Goal: Task Accomplishment & Management: Manage account settings

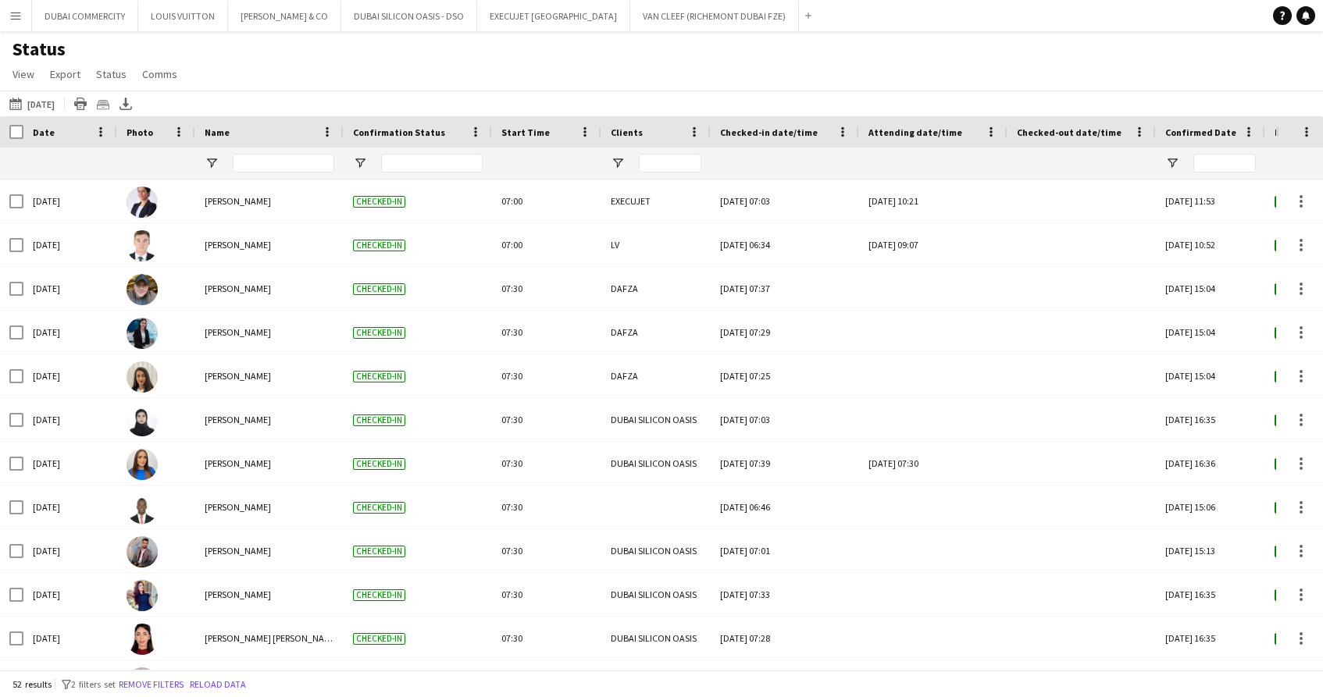
click at [468, 79] on div "Status View Views Default view New view Update view Delete view Edit name Custo…" at bounding box center [661, 63] width 1323 height 53
click at [16, 17] on app-icon "Menu" at bounding box center [15, 15] width 12 height 12
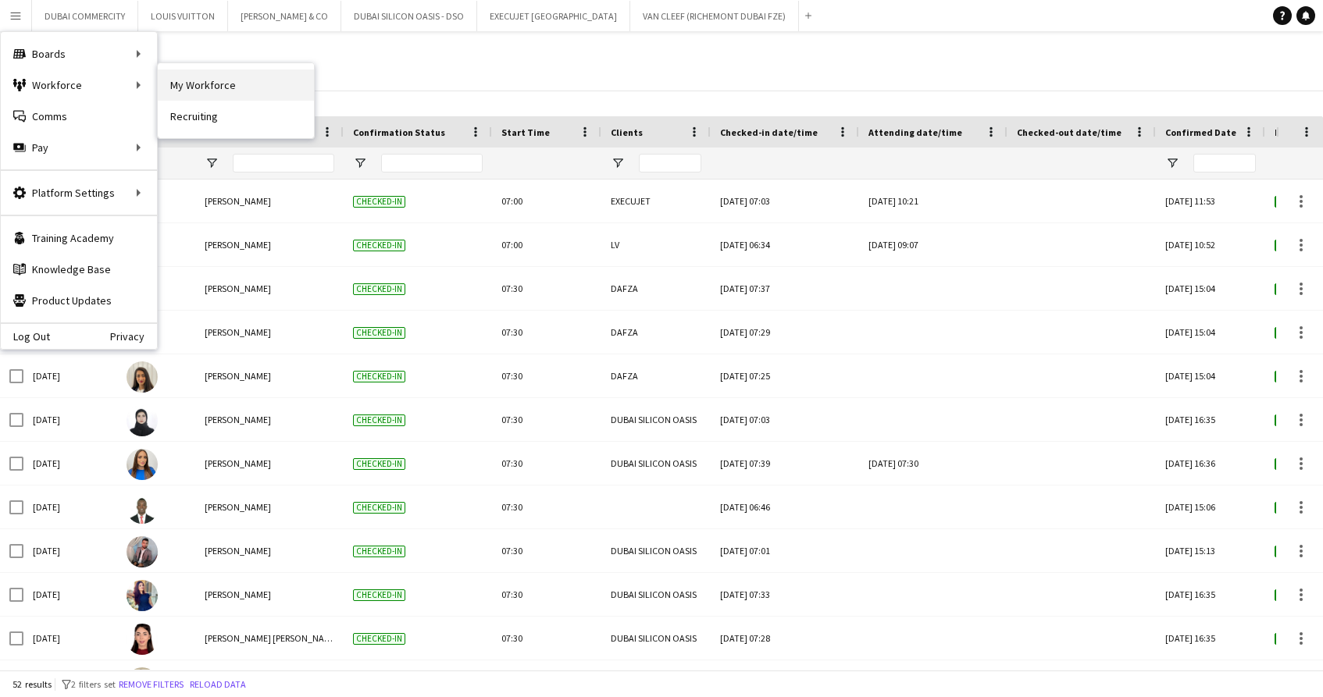
click at [190, 91] on link "My Workforce" at bounding box center [236, 84] width 156 height 31
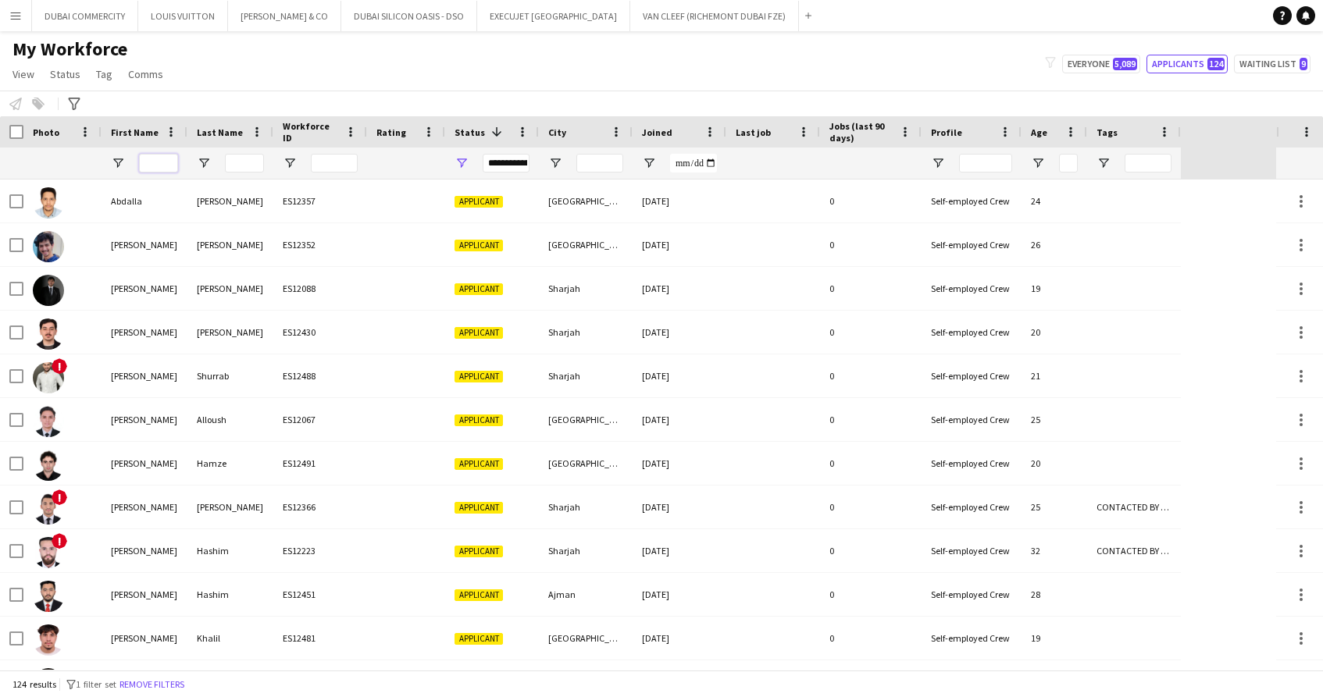
click at [145, 166] on input "First Name Filter Input" at bounding box center [158, 163] width 39 height 19
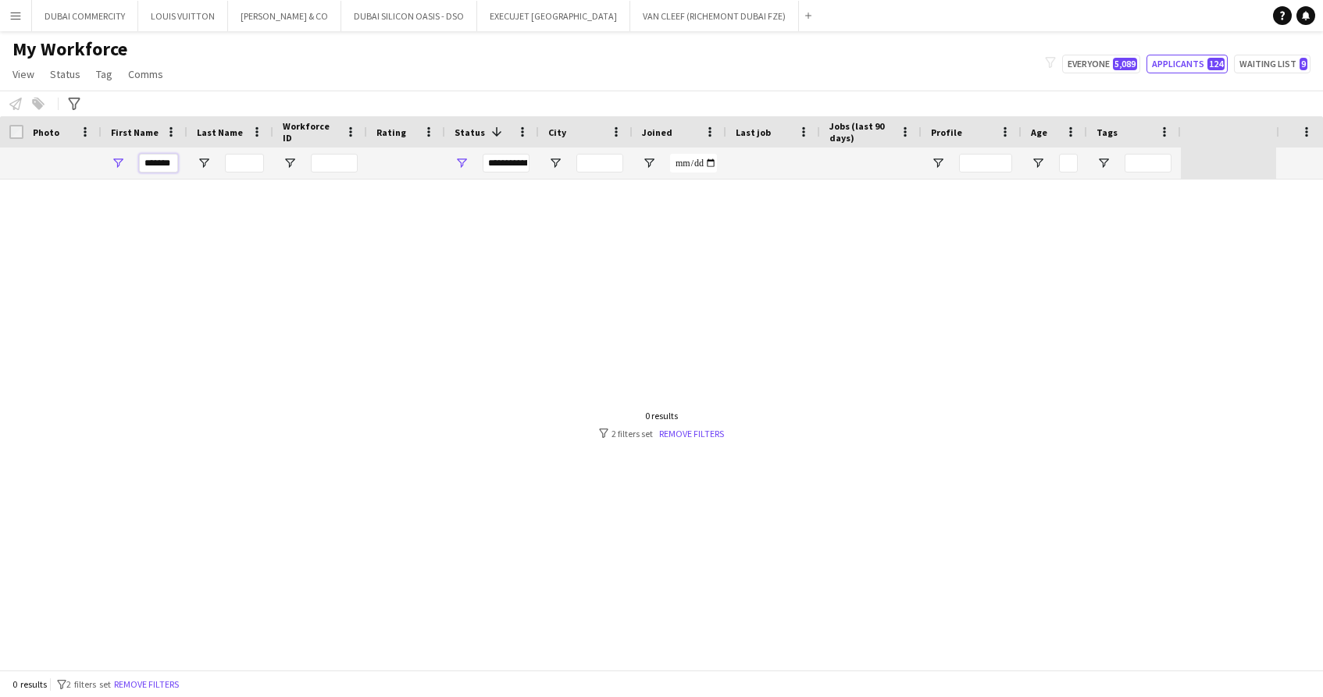
type input "*******"
click at [496, 167] on div "**********" at bounding box center [506, 163] width 47 height 19
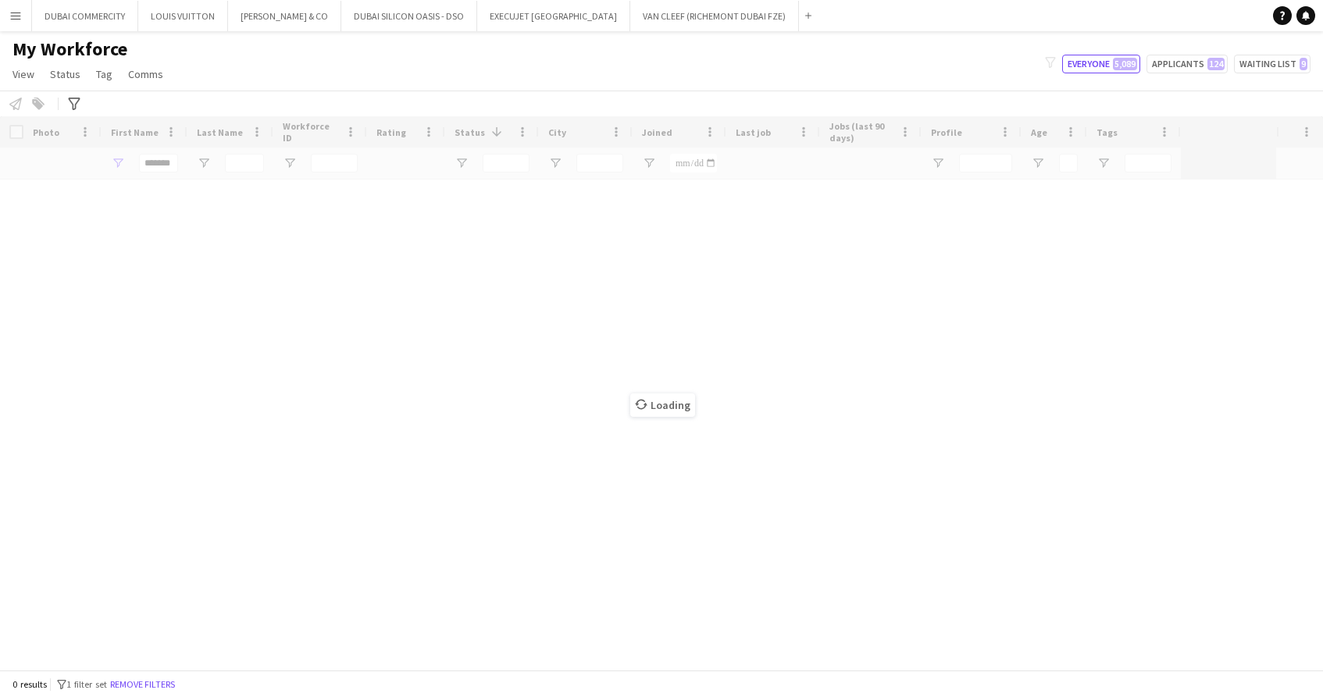
click at [343, 452] on div "Loading" at bounding box center [661, 393] width 1323 height 554
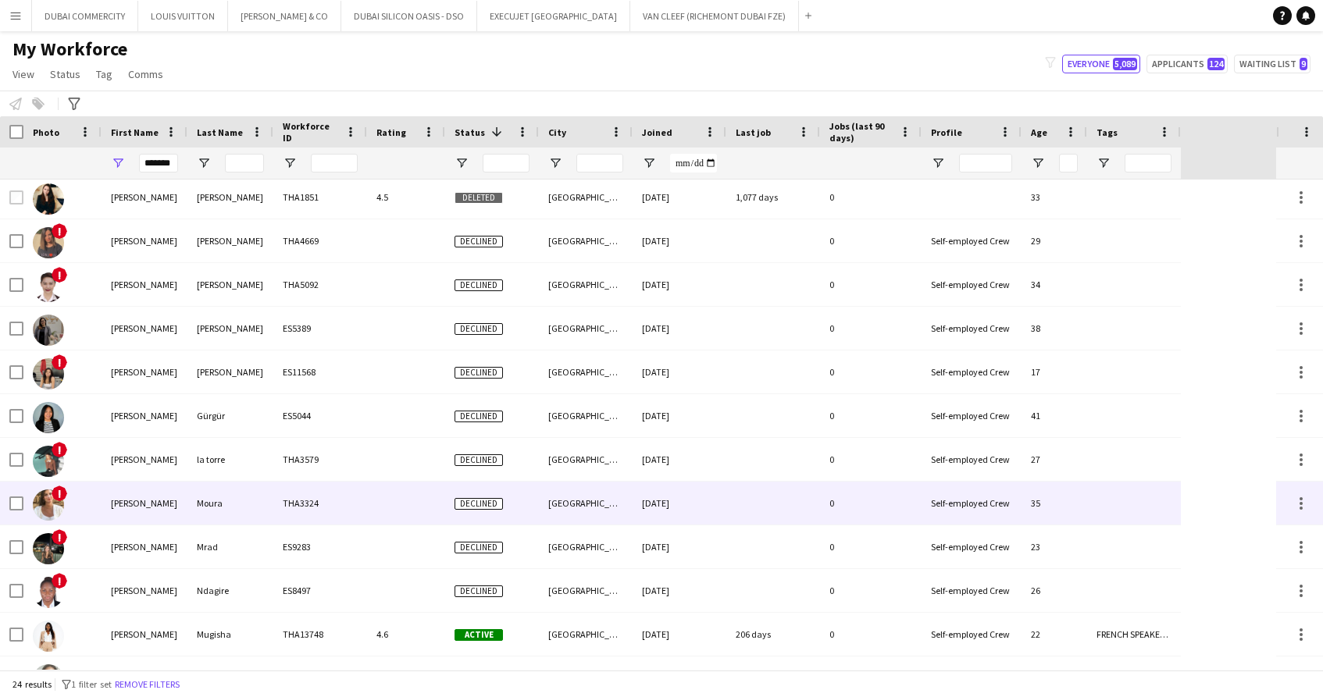
scroll to position [271, 0]
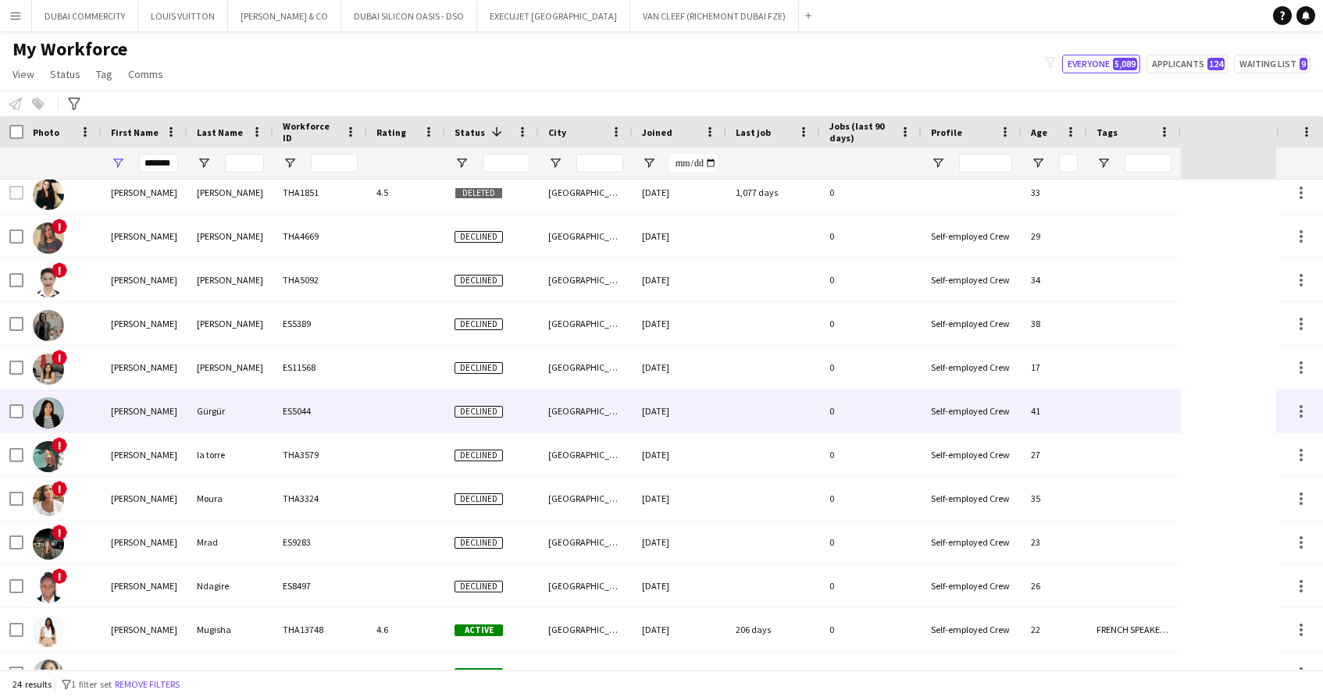
click at [128, 404] on div "[PERSON_NAME]" at bounding box center [145, 411] width 86 height 43
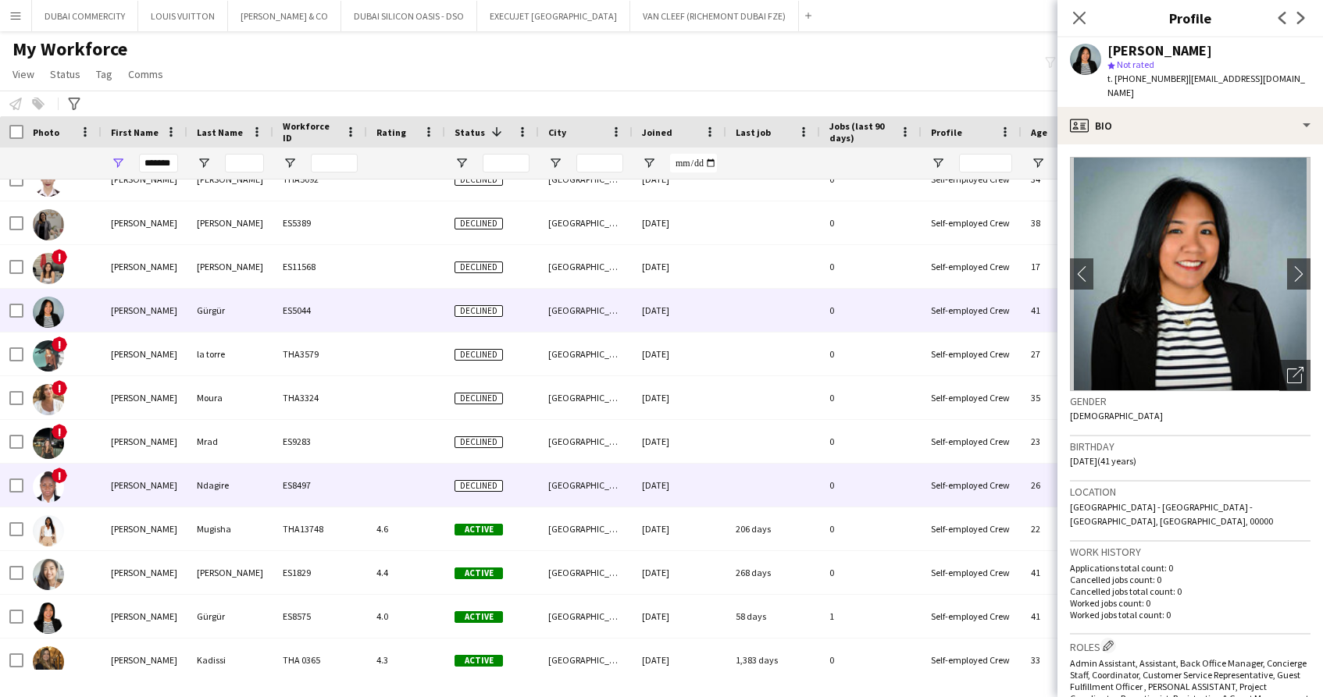
scroll to position [0, 0]
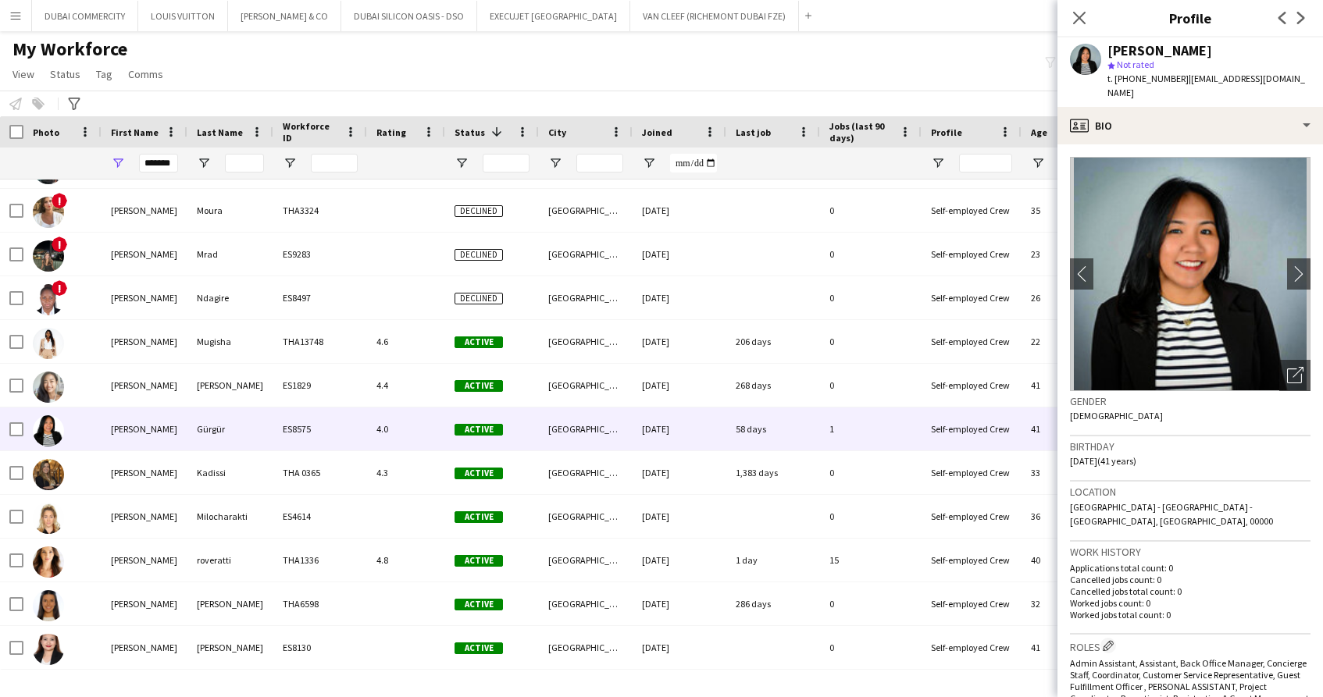
click at [233, 433] on div "Gürgür" at bounding box center [230, 429] width 86 height 43
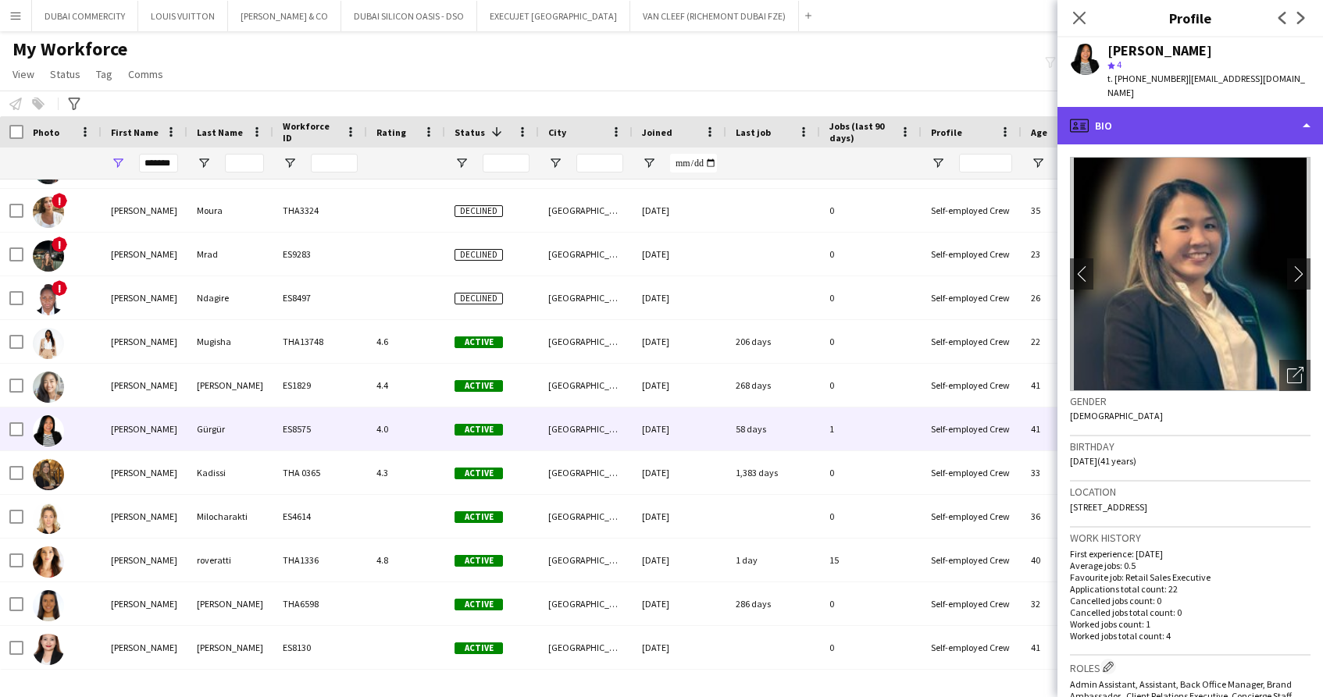
click at [1301, 112] on div "profile Bio" at bounding box center [1189, 125] width 265 height 37
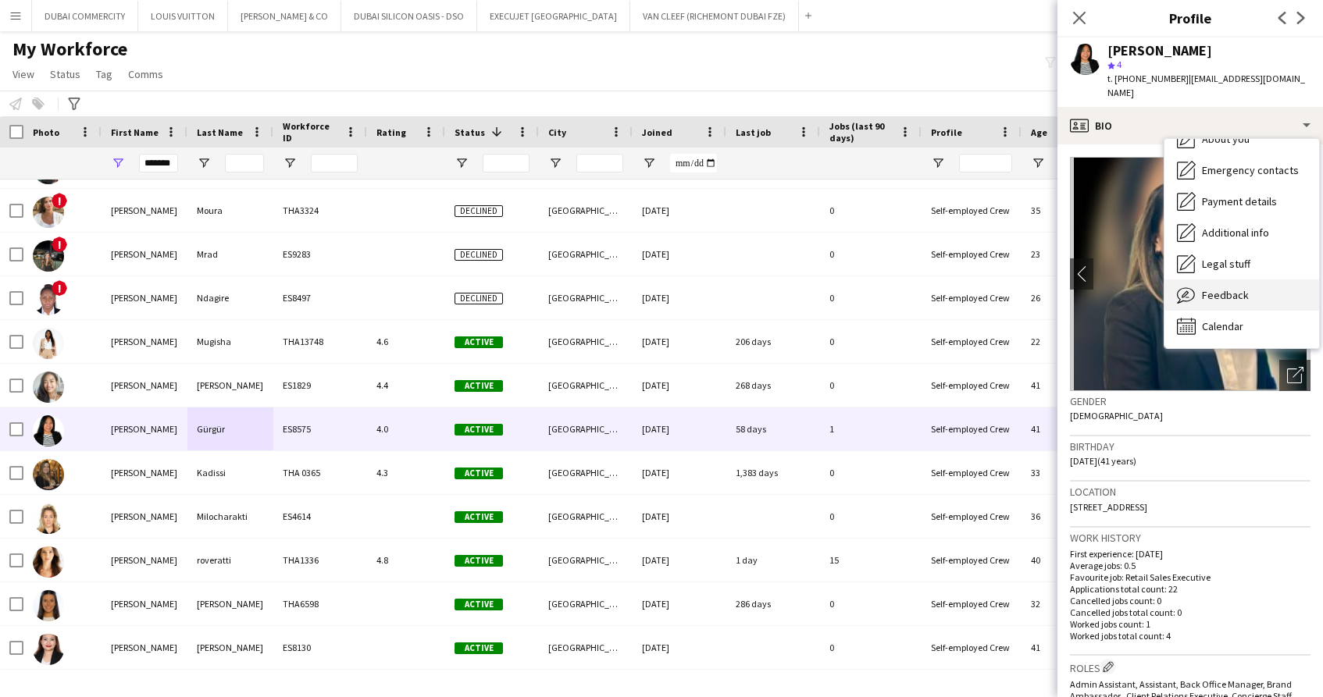
click at [1213, 288] on span "Feedback" at bounding box center [1225, 295] width 47 height 14
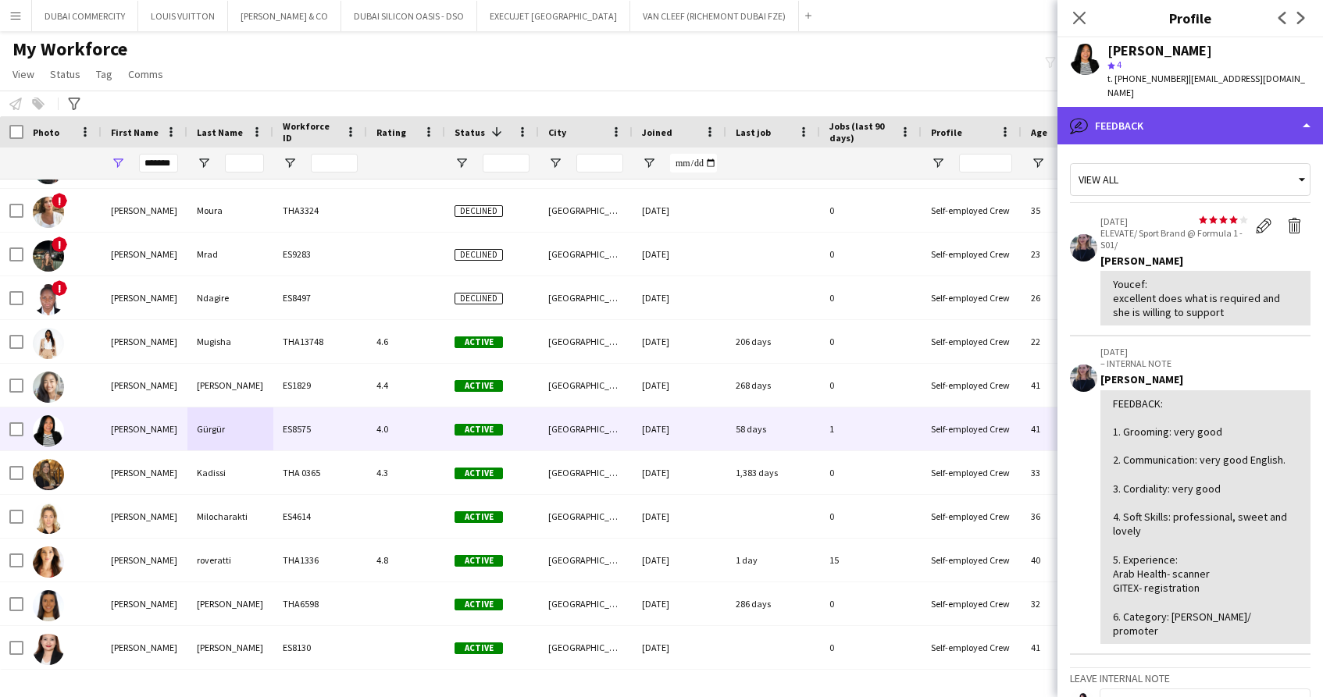
click at [1313, 107] on div "bubble-pencil Feedback" at bounding box center [1189, 125] width 265 height 37
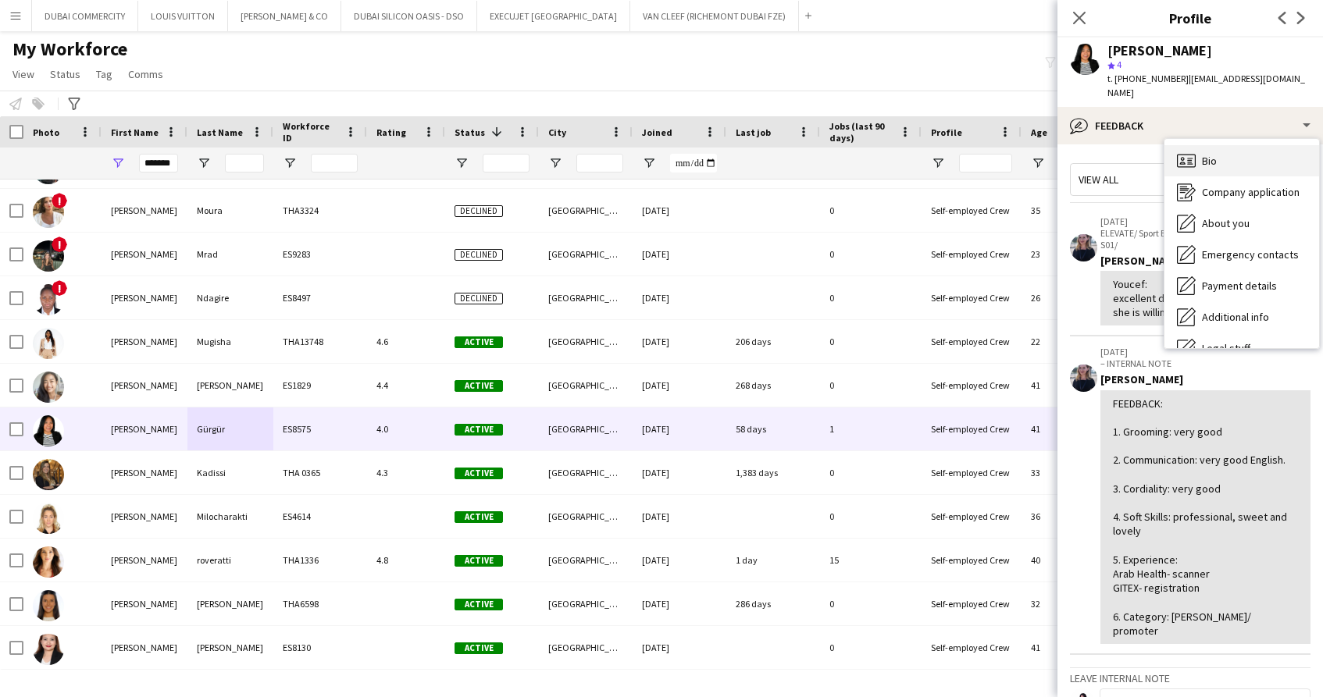
click at [1223, 145] on div "Bio Bio" at bounding box center [1241, 160] width 155 height 31
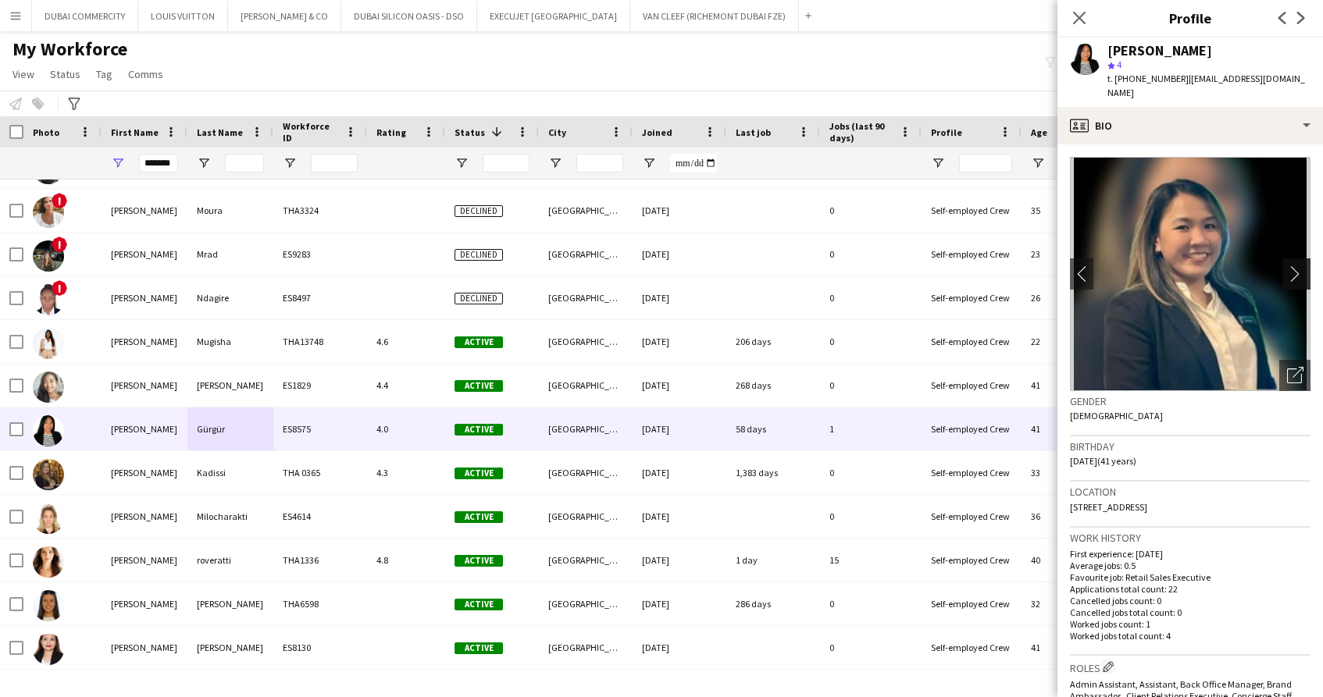
click at [1287, 265] on app-icon "chevron-right" at bounding box center [1299, 273] width 24 height 16
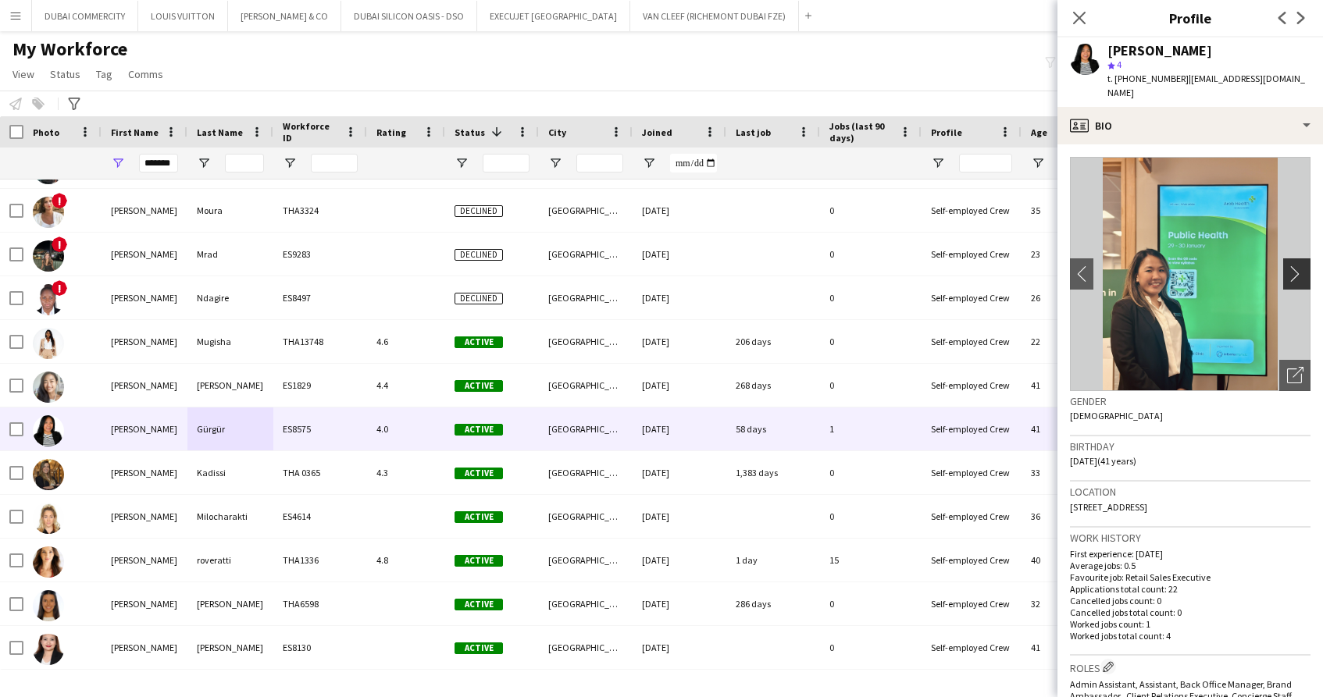
click at [1292, 265] on app-icon "chevron-right" at bounding box center [1299, 273] width 24 height 16
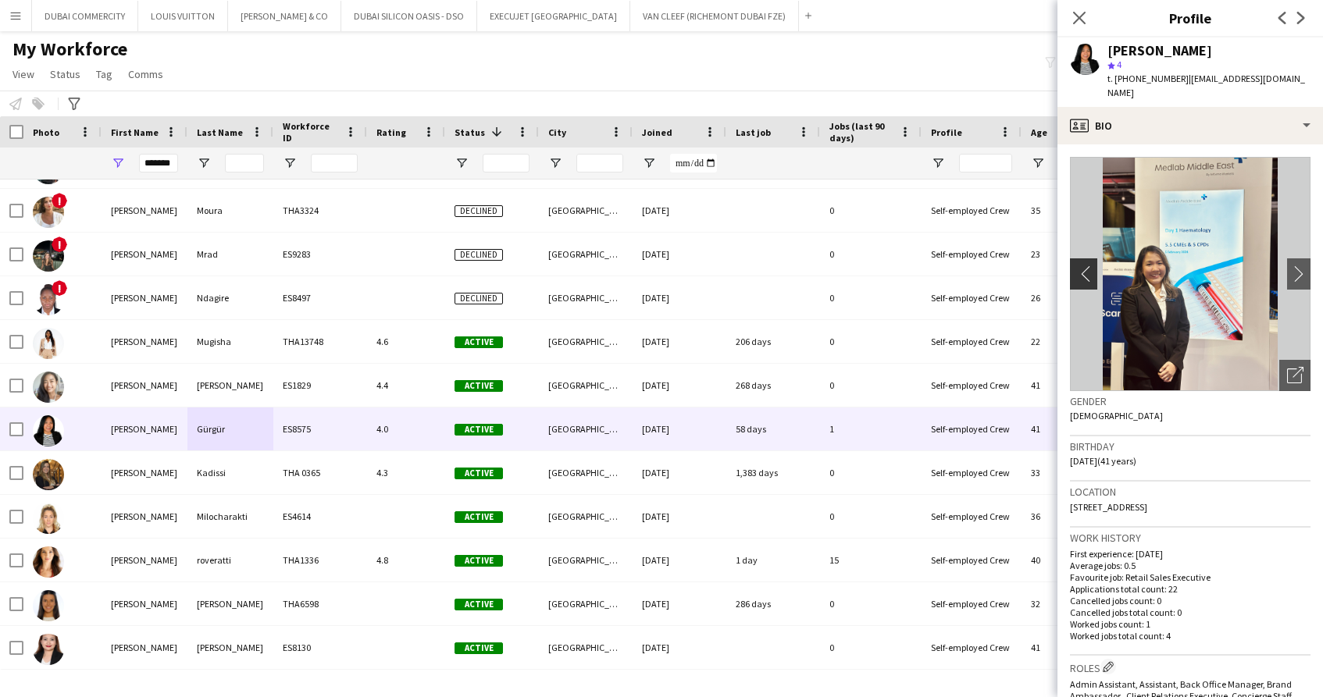
click at [1086, 265] on app-icon "chevron-left" at bounding box center [1082, 273] width 24 height 16
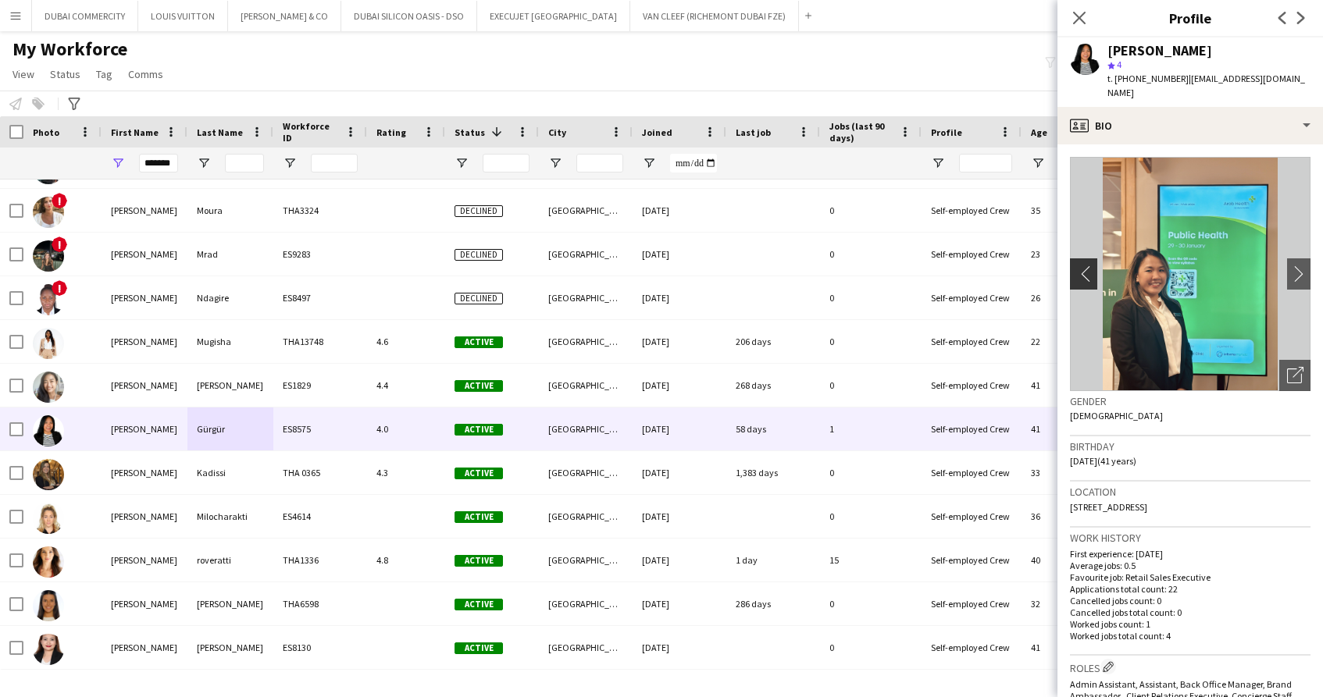
click at [1082, 265] on app-icon "chevron-left" at bounding box center [1082, 273] width 24 height 16
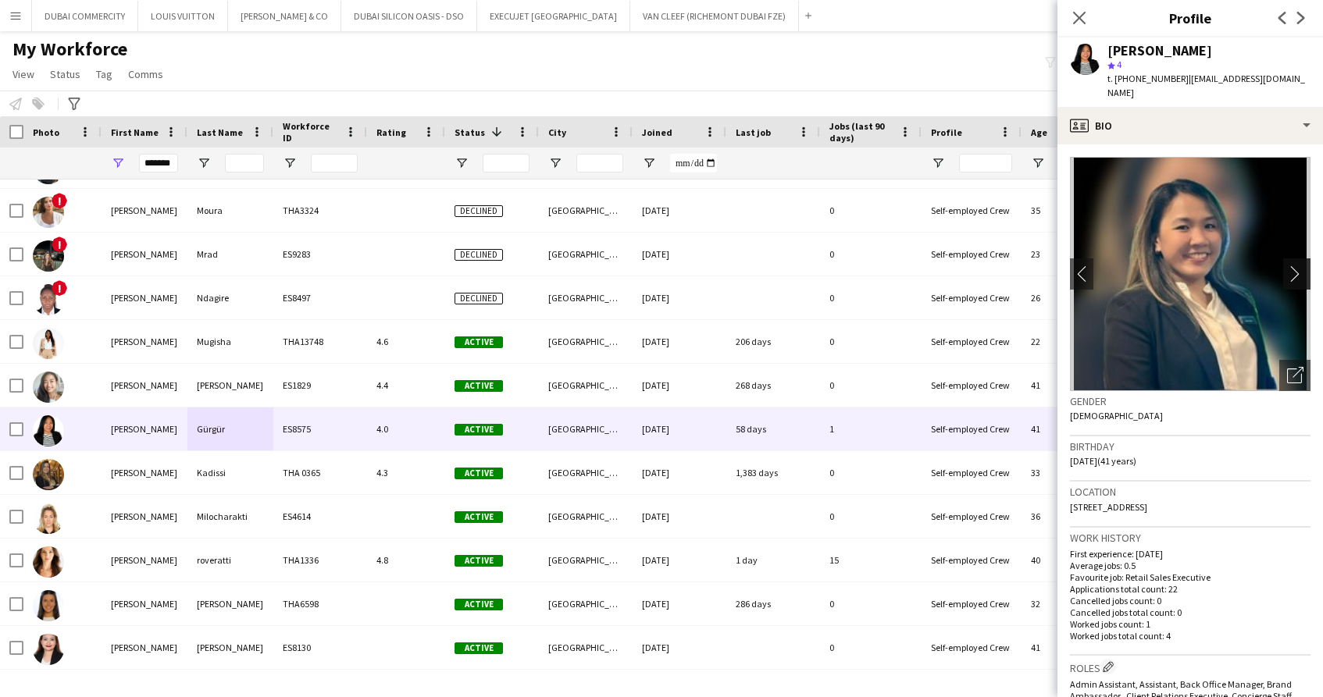
click at [1296, 265] on app-icon "chevron-right" at bounding box center [1299, 273] width 24 height 16
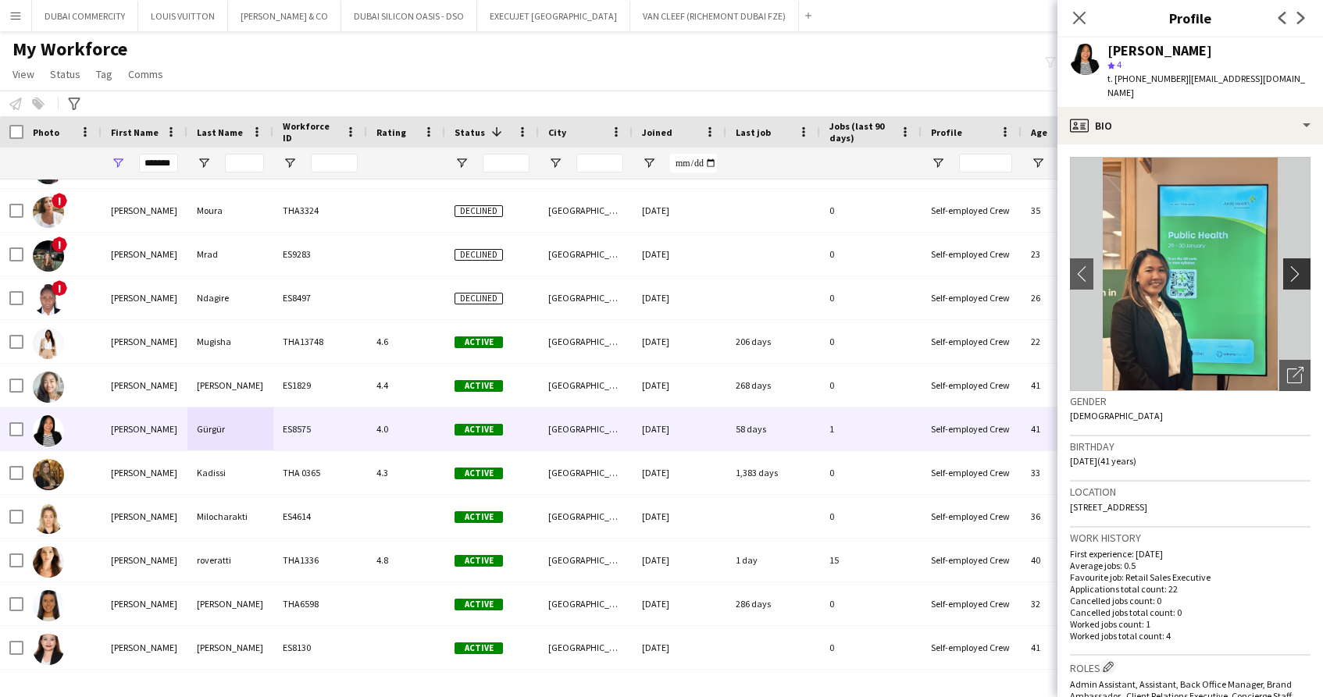
click at [1295, 265] on app-icon "chevron-right" at bounding box center [1299, 273] width 24 height 16
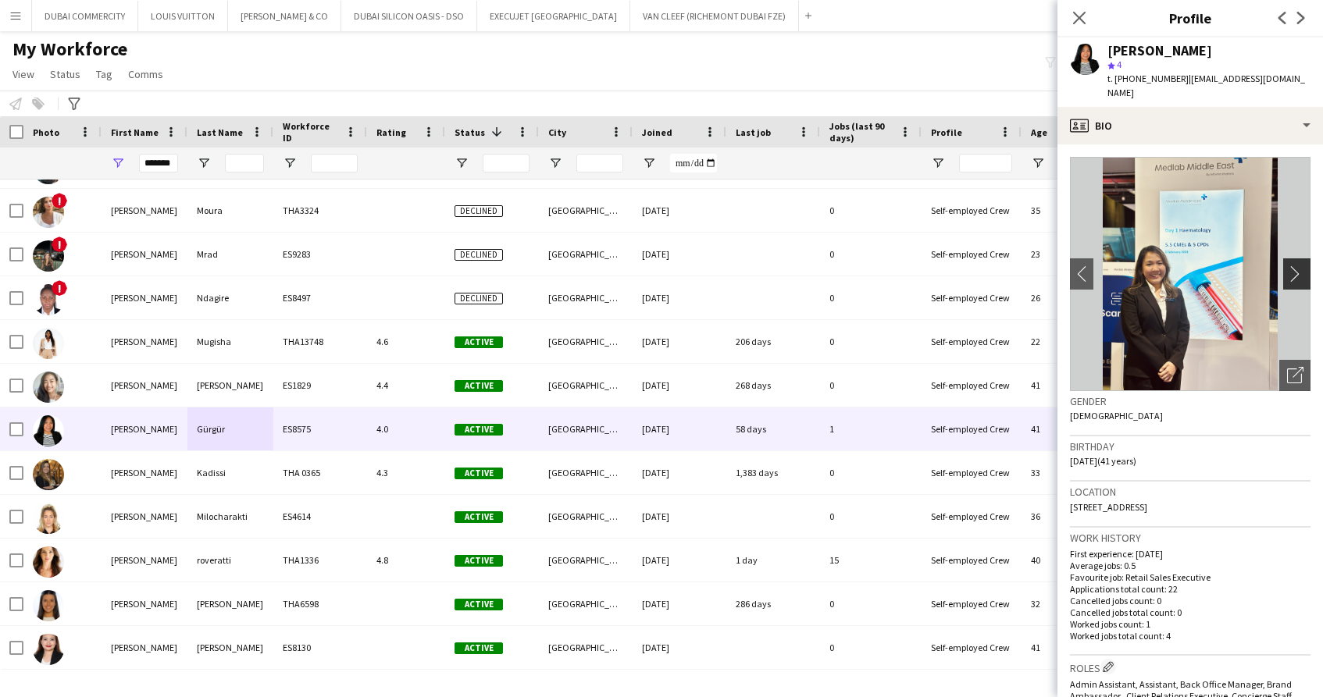
click at [1295, 265] on app-icon "chevron-right" at bounding box center [1299, 273] width 24 height 16
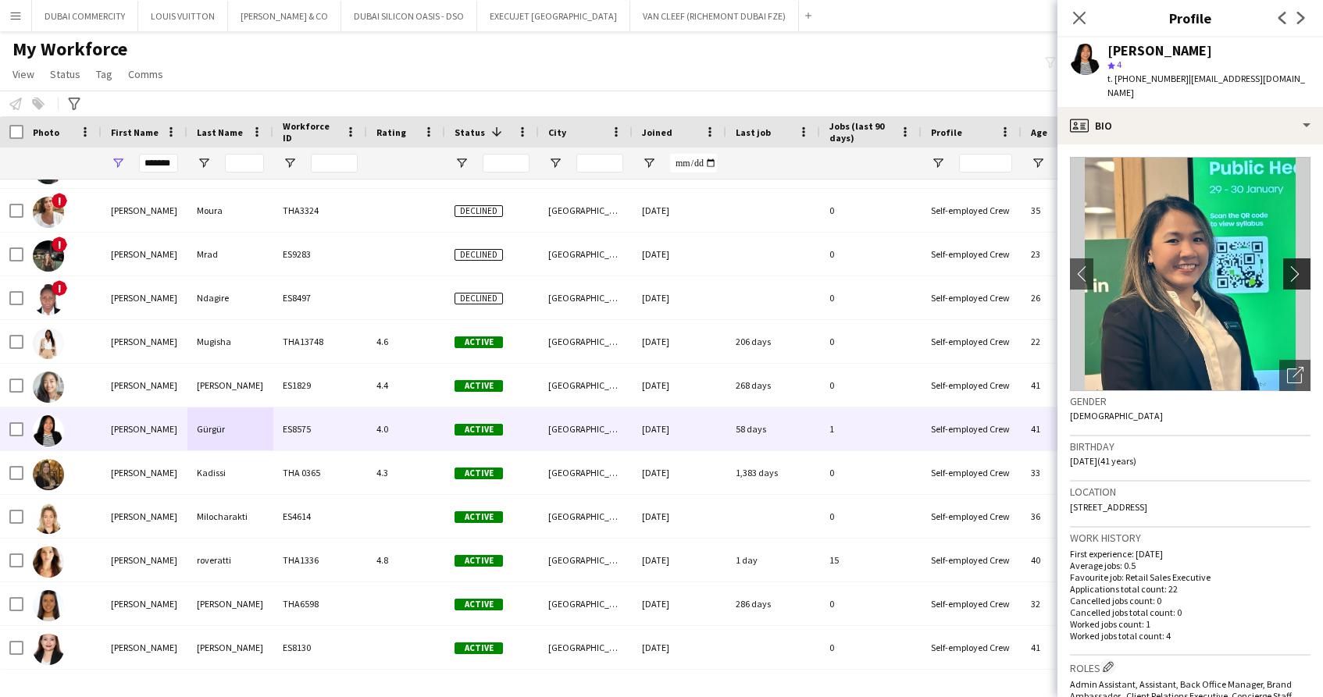
click at [1299, 265] on app-icon "chevron-right" at bounding box center [1299, 273] width 24 height 16
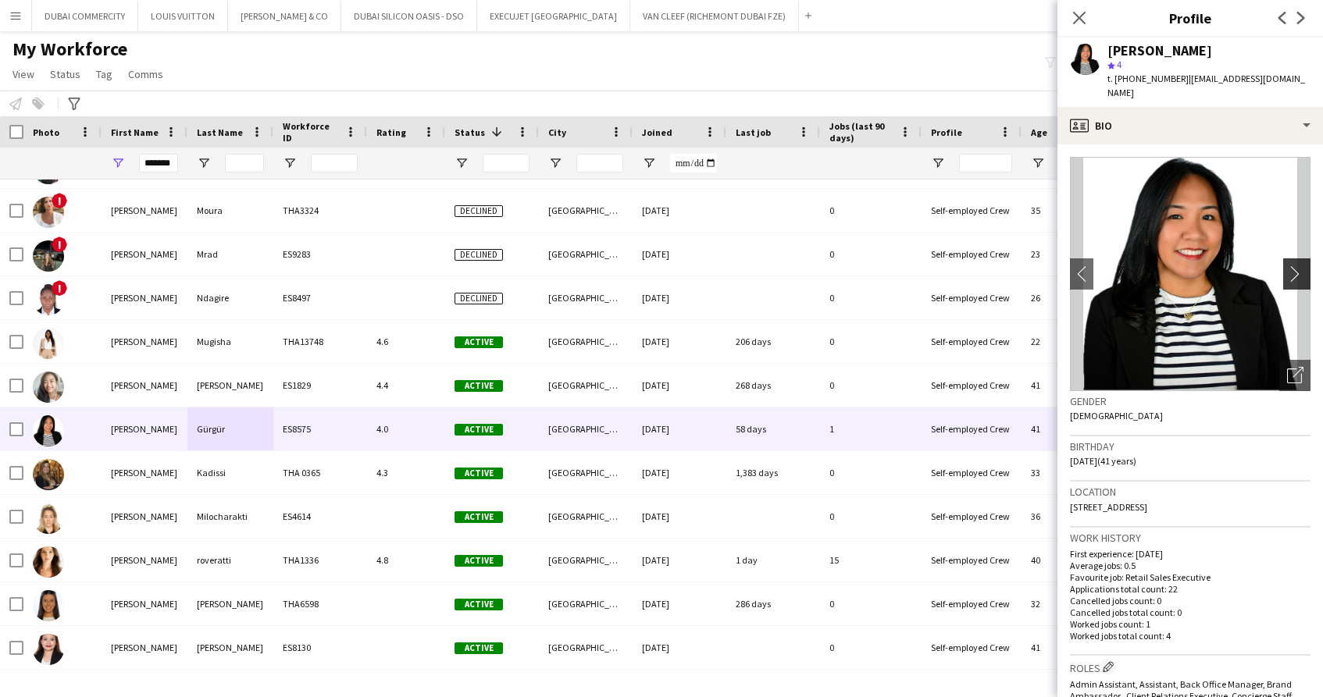
click at [1299, 265] on app-icon "chevron-right" at bounding box center [1299, 273] width 24 height 16
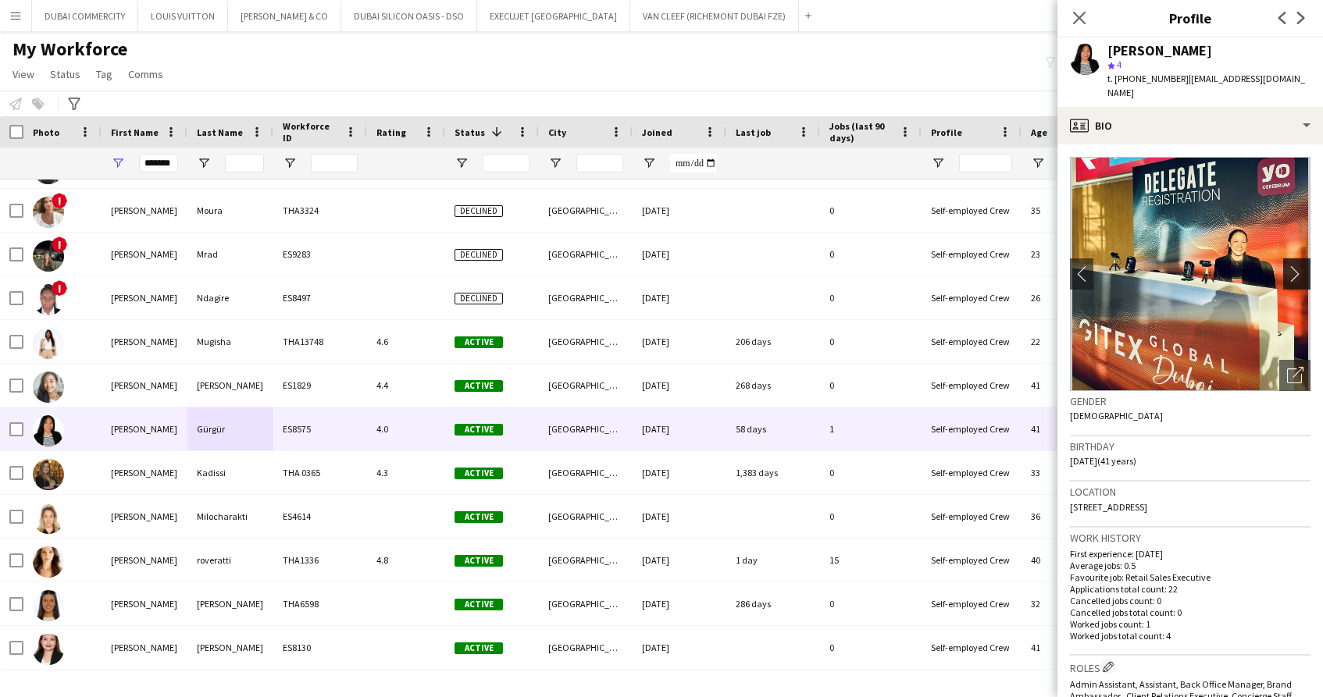
click at [1299, 265] on app-icon "chevron-right" at bounding box center [1299, 273] width 24 height 16
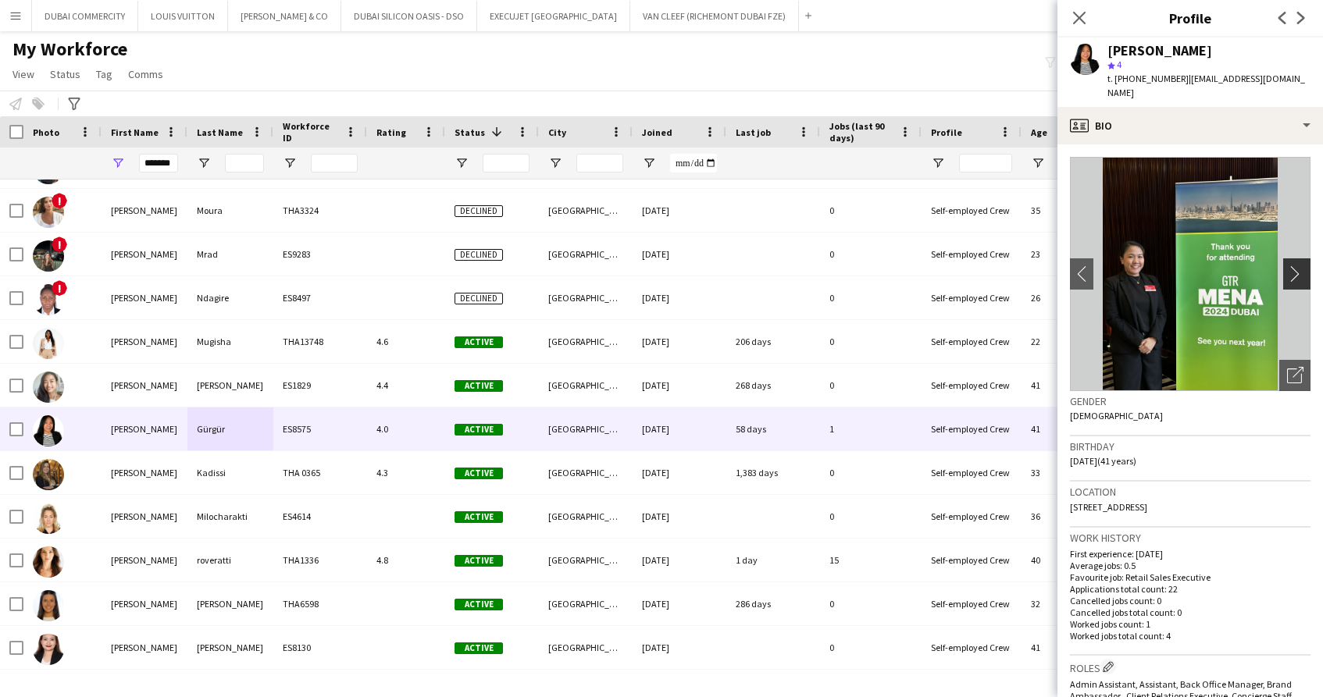
click at [1299, 265] on app-icon "chevron-right" at bounding box center [1299, 273] width 24 height 16
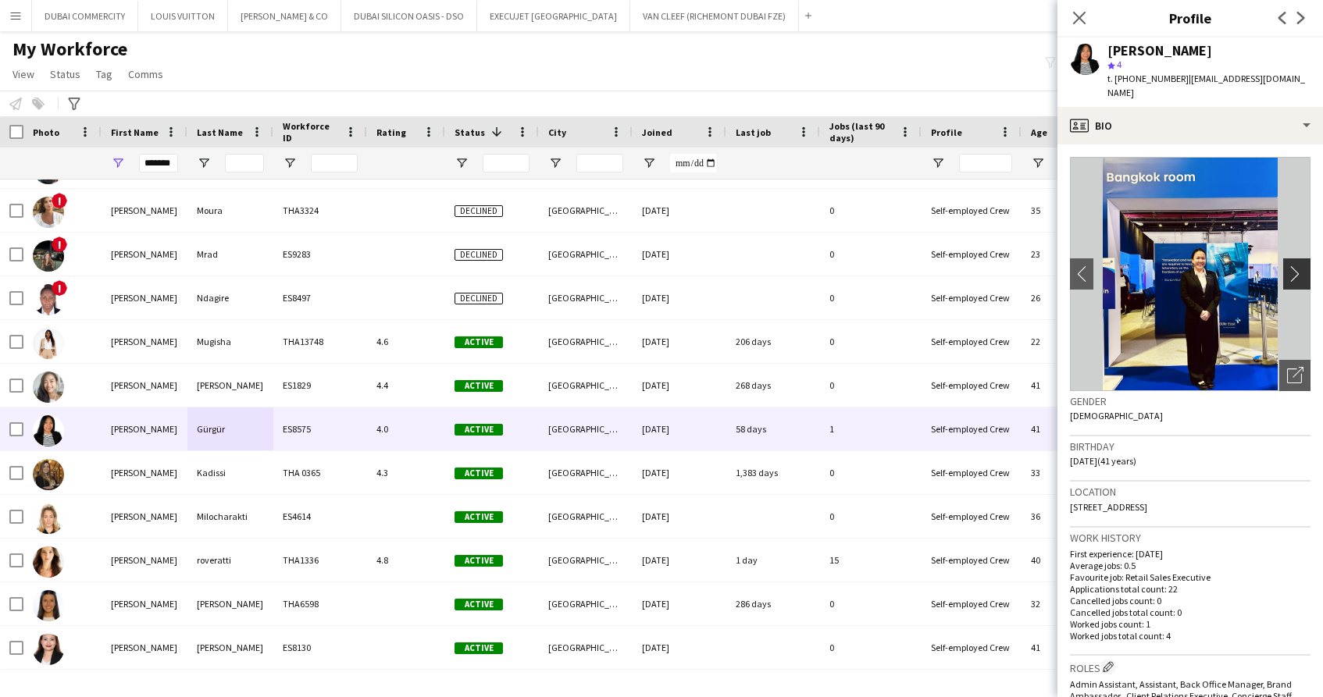
click at [1299, 265] on app-icon "chevron-right" at bounding box center [1299, 273] width 24 height 16
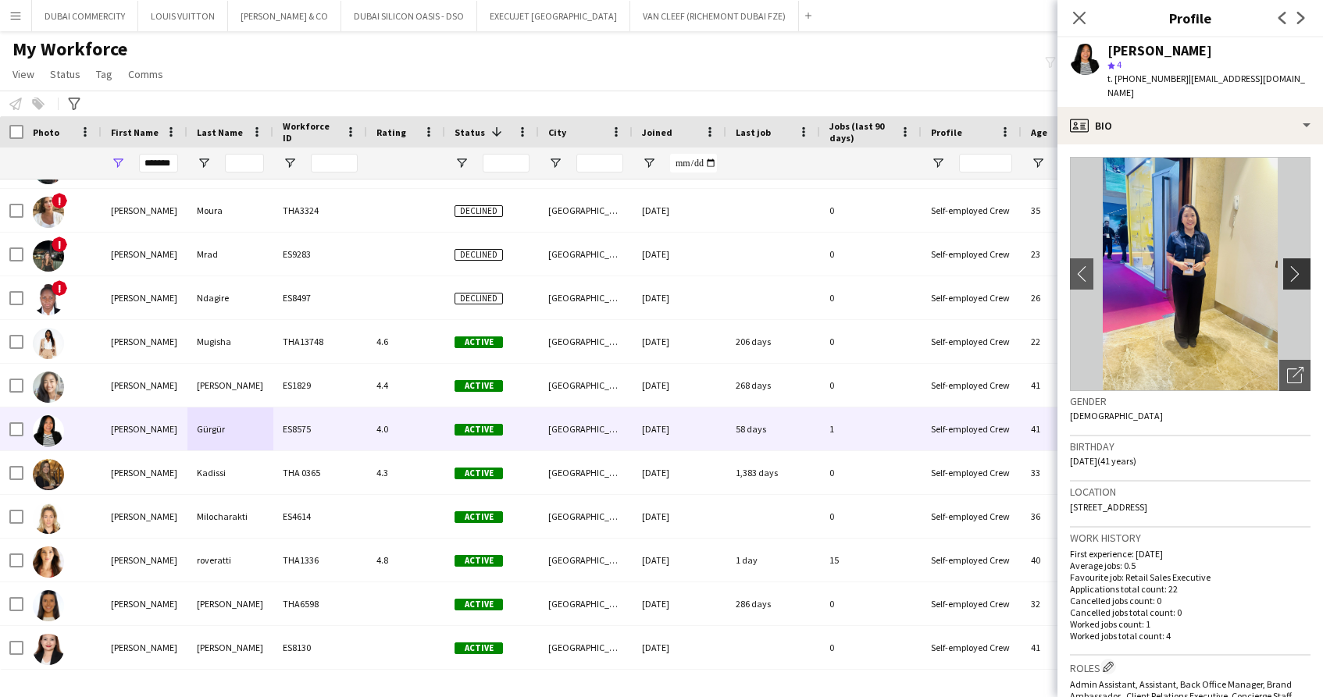
click at [1299, 265] on app-icon "chevron-right" at bounding box center [1299, 273] width 24 height 16
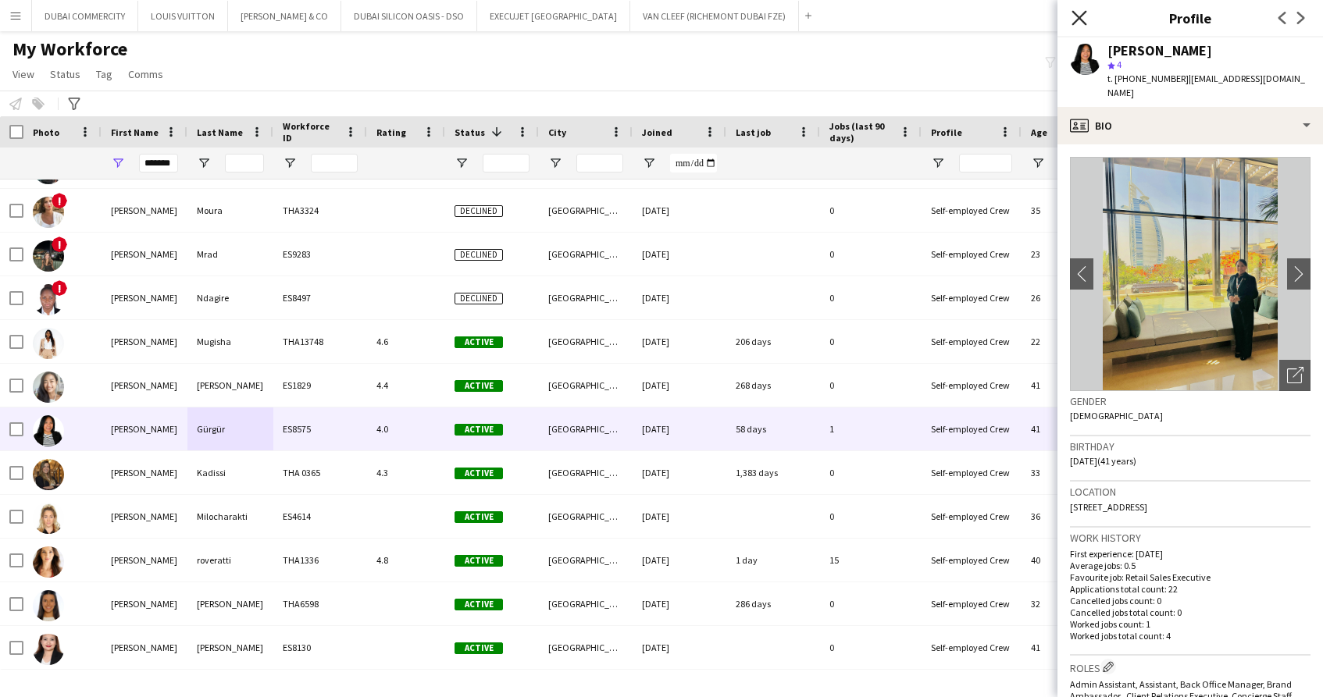
click at [1078, 15] on icon "Close pop-in" at bounding box center [1078, 17] width 15 height 15
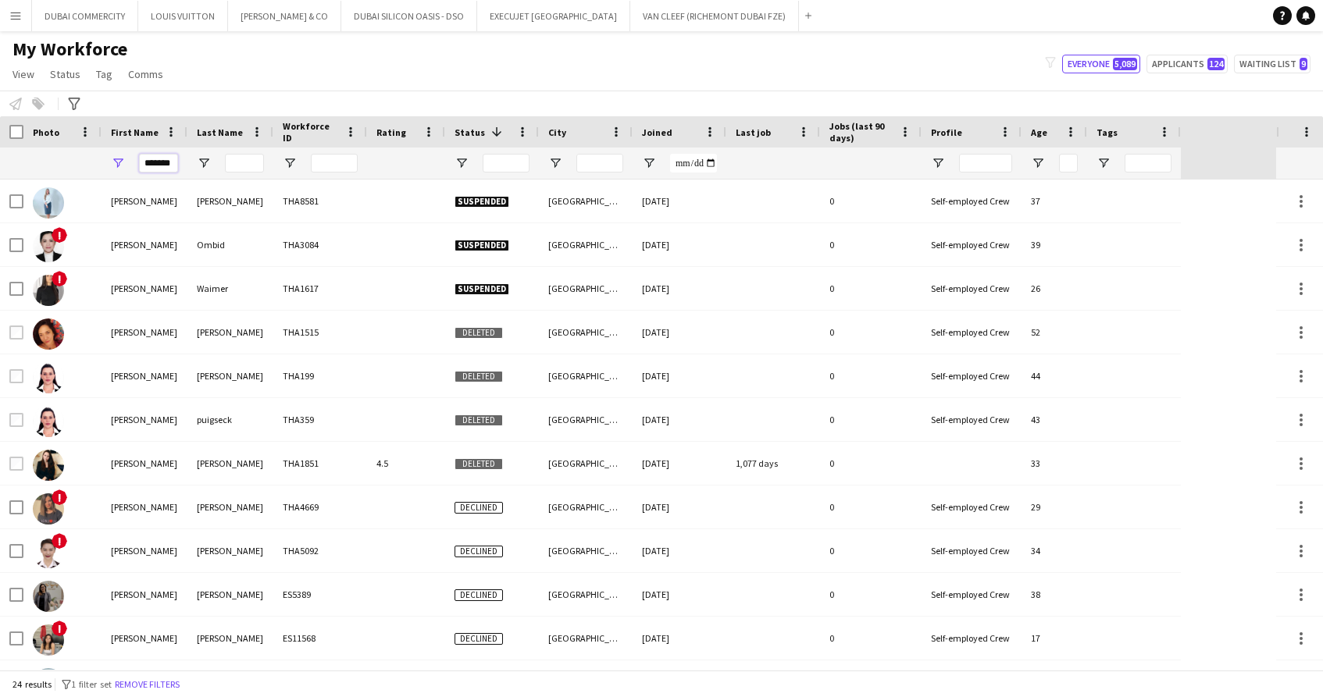
click at [162, 162] on input "*******" at bounding box center [158, 163] width 39 height 19
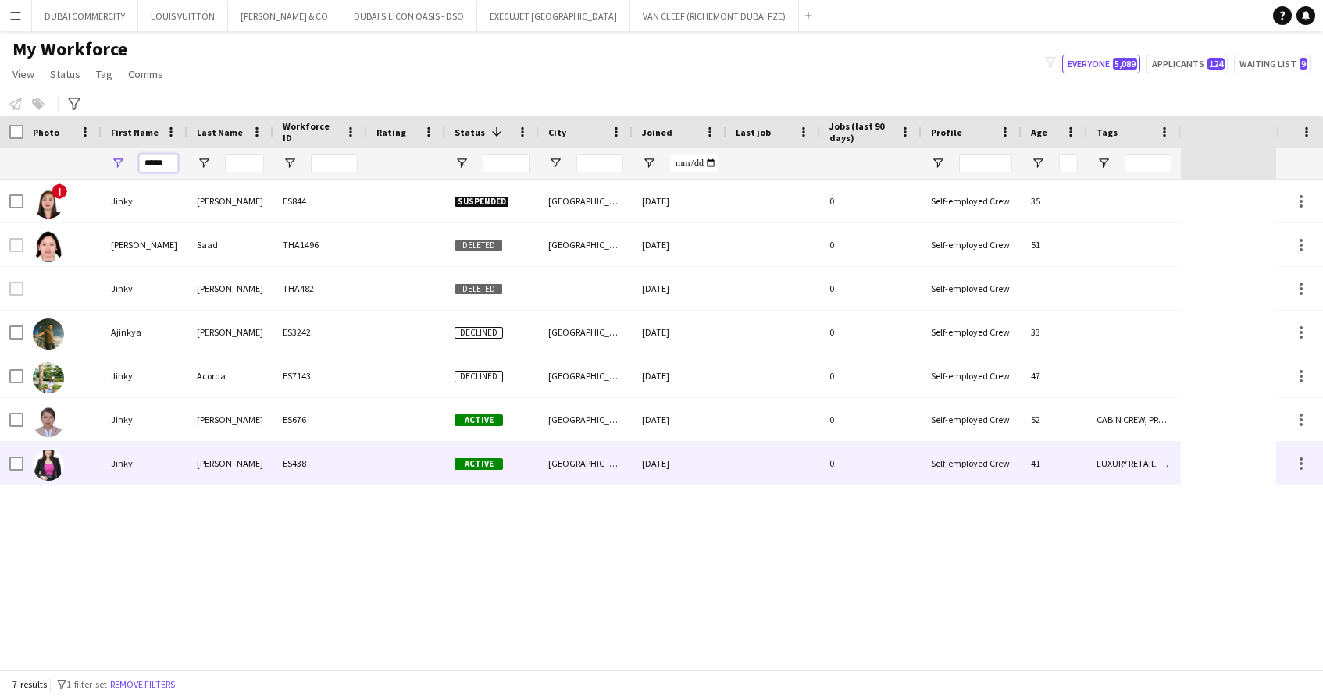
type input "*****"
click at [746, 469] on div at bounding box center [773, 463] width 94 height 43
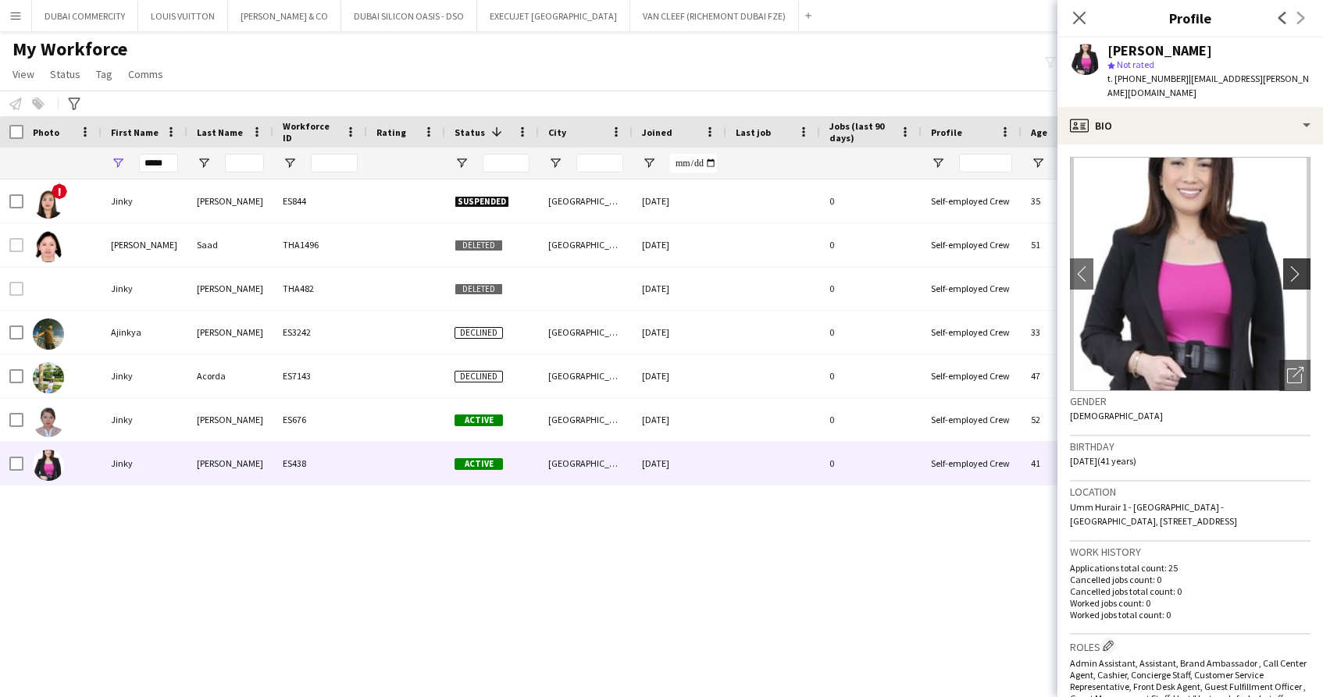
click at [1290, 265] on app-icon "chevron-right" at bounding box center [1299, 273] width 24 height 16
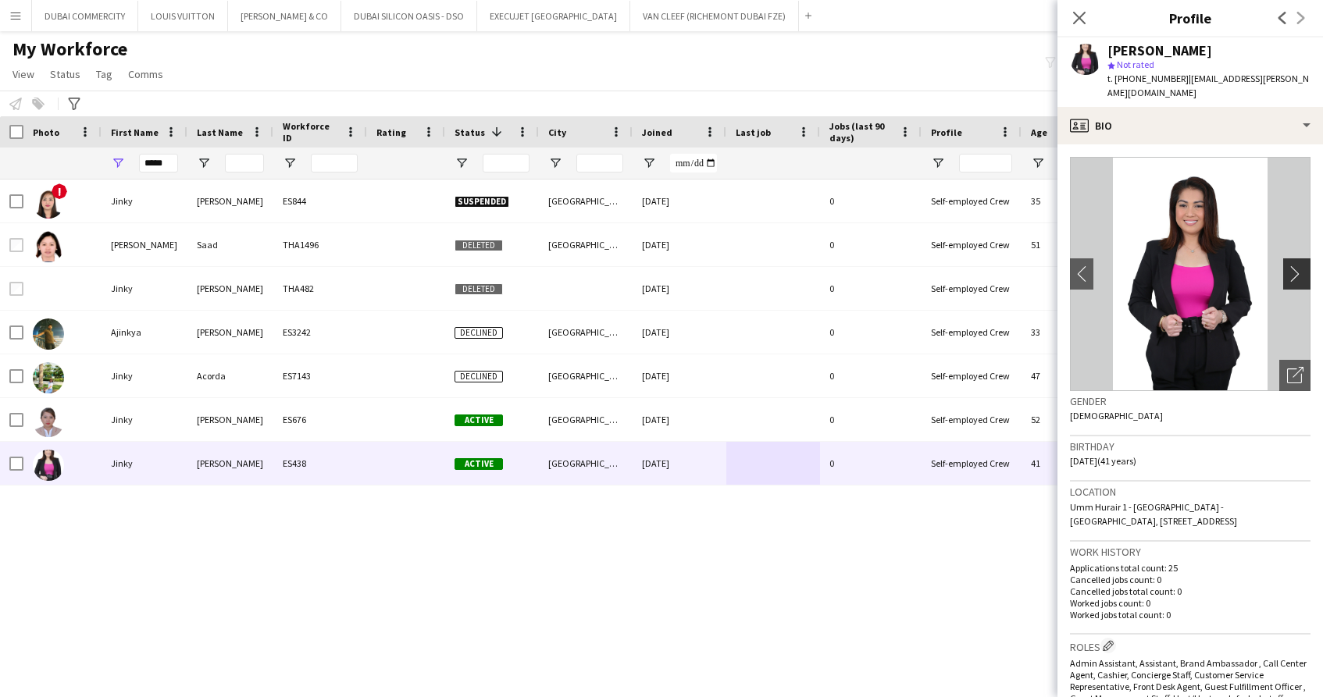
click at [1290, 265] on app-icon "chevron-right" at bounding box center [1299, 273] width 24 height 16
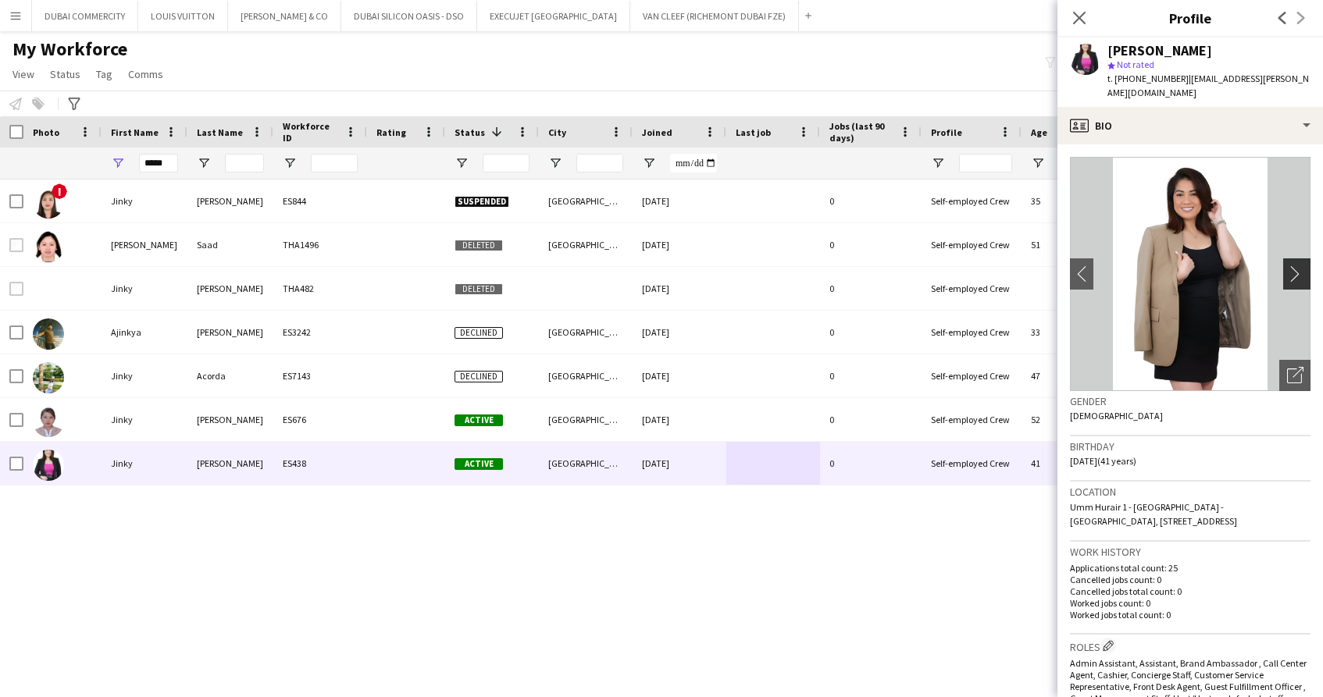
click at [1290, 265] on app-icon "chevron-right" at bounding box center [1299, 273] width 24 height 16
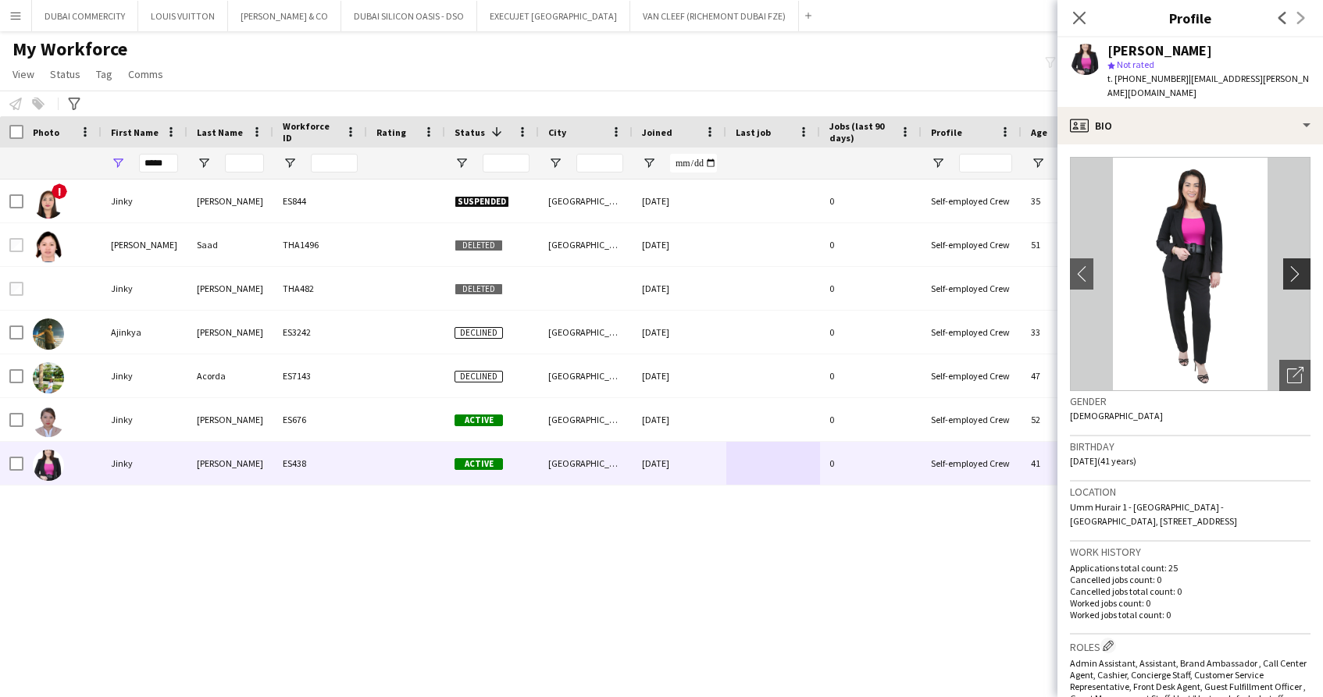
click at [1290, 265] on app-icon "chevron-right" at bounding box center [1299, 273] width 24 height 16
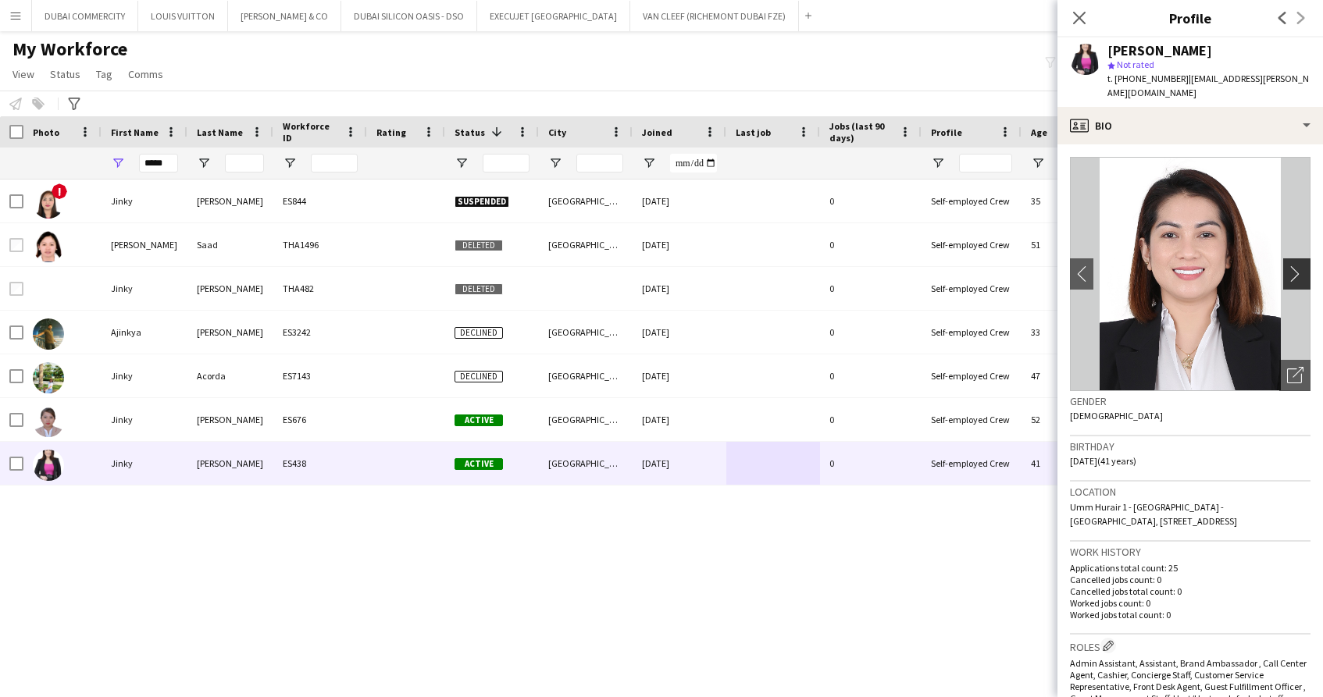
click at [1290, 265] on app-icon "chevron-right" at bounding box center [1299, 273] width 24 height 16
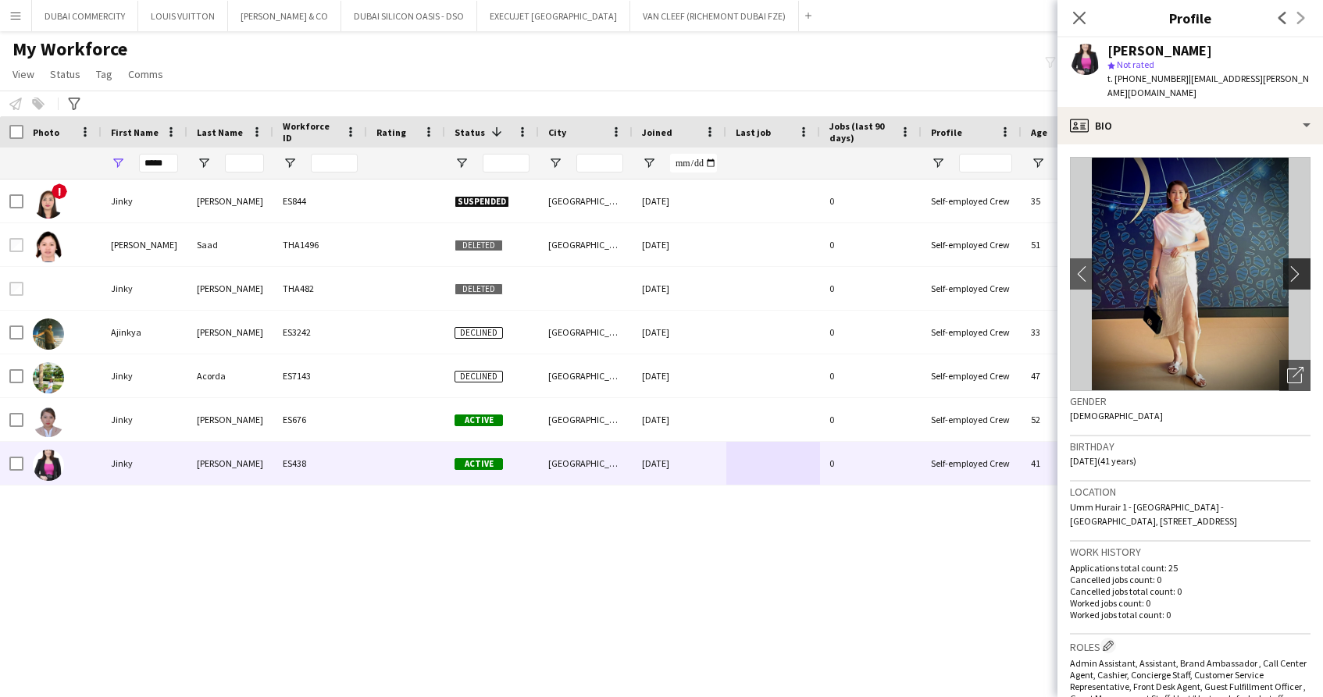
click at [1290, 265] on app-icon "chevron-right" at bounding box center [1299, 273] width 24 height 16
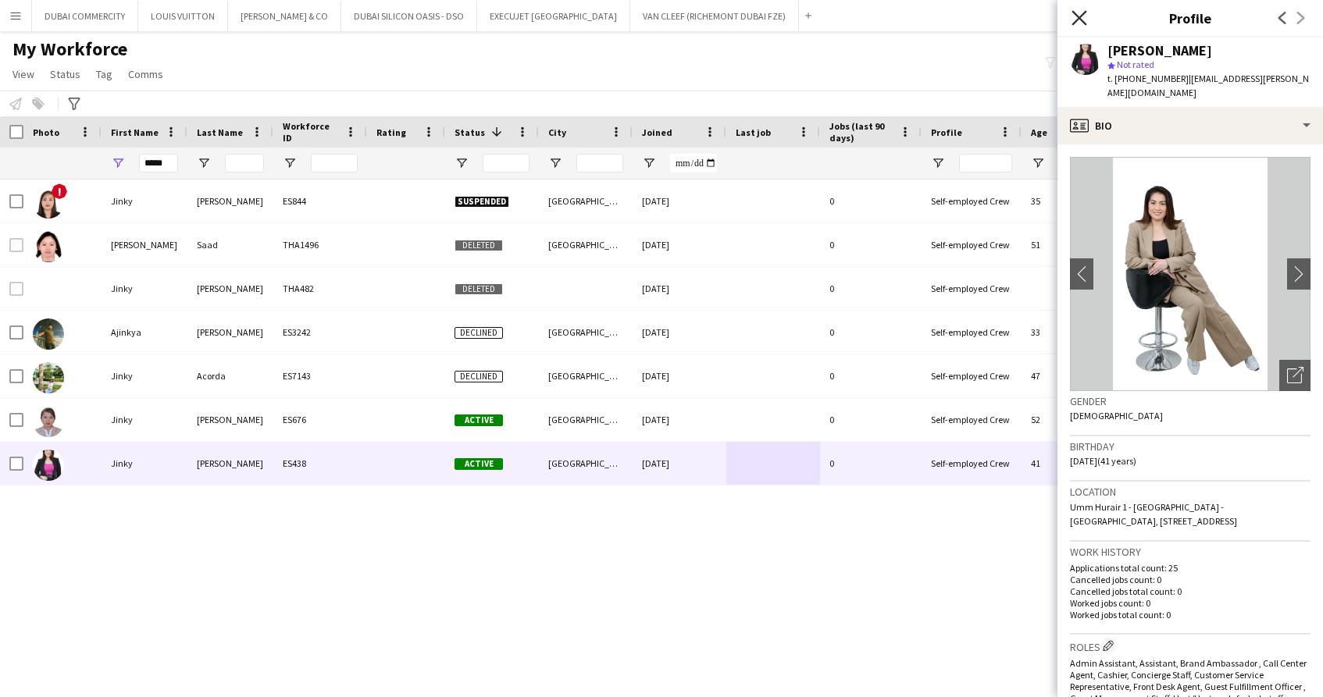
click at [1076, 23] on icon "Close pop-in" at bounding box center [1078, 17] width 15 height 15
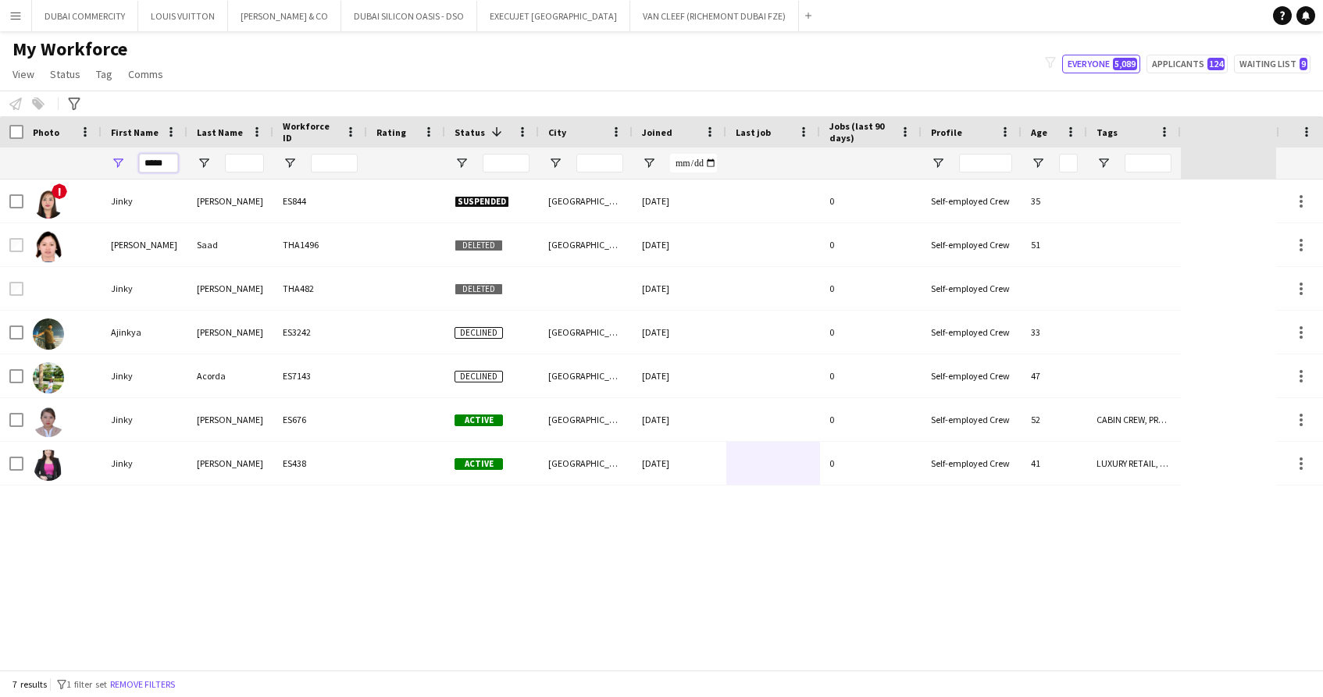
click at [154, 170] on input "*****" at bounding box center [158, 163] width 39 height 19
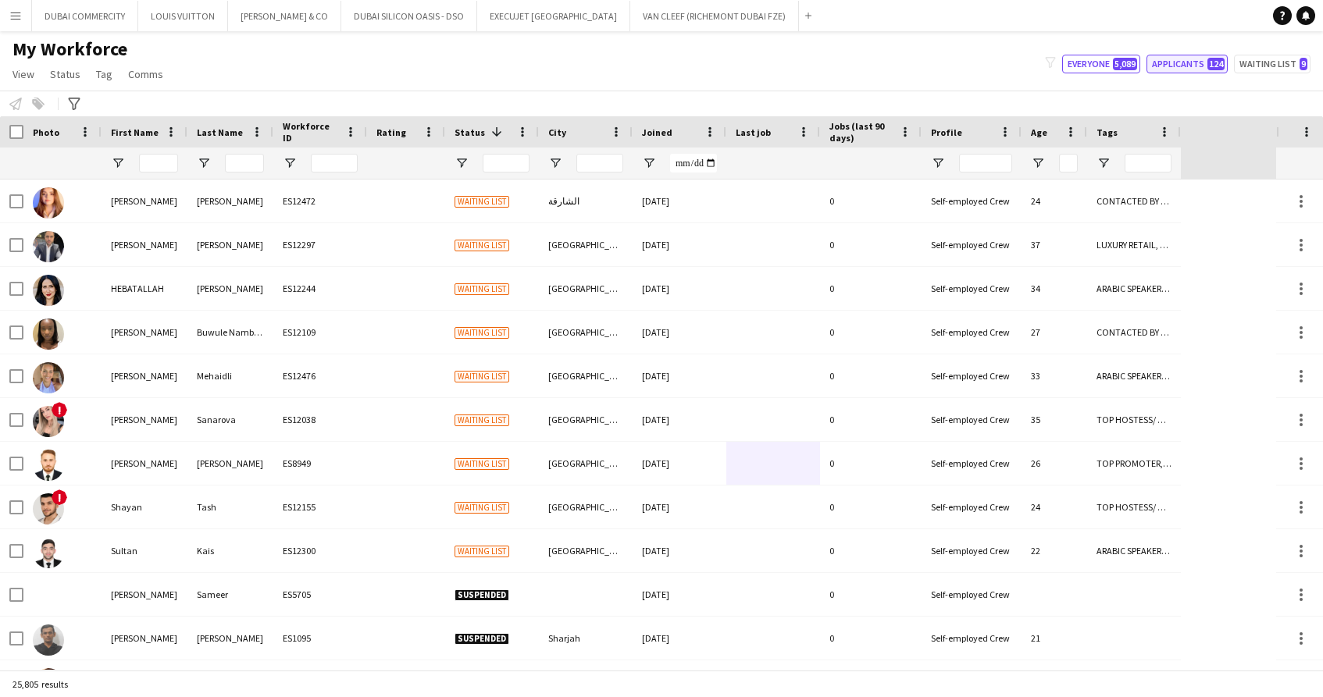
click at [1182, 67] on button "Applicants 124" at bounding box center [1186, 64] width 81 height 19
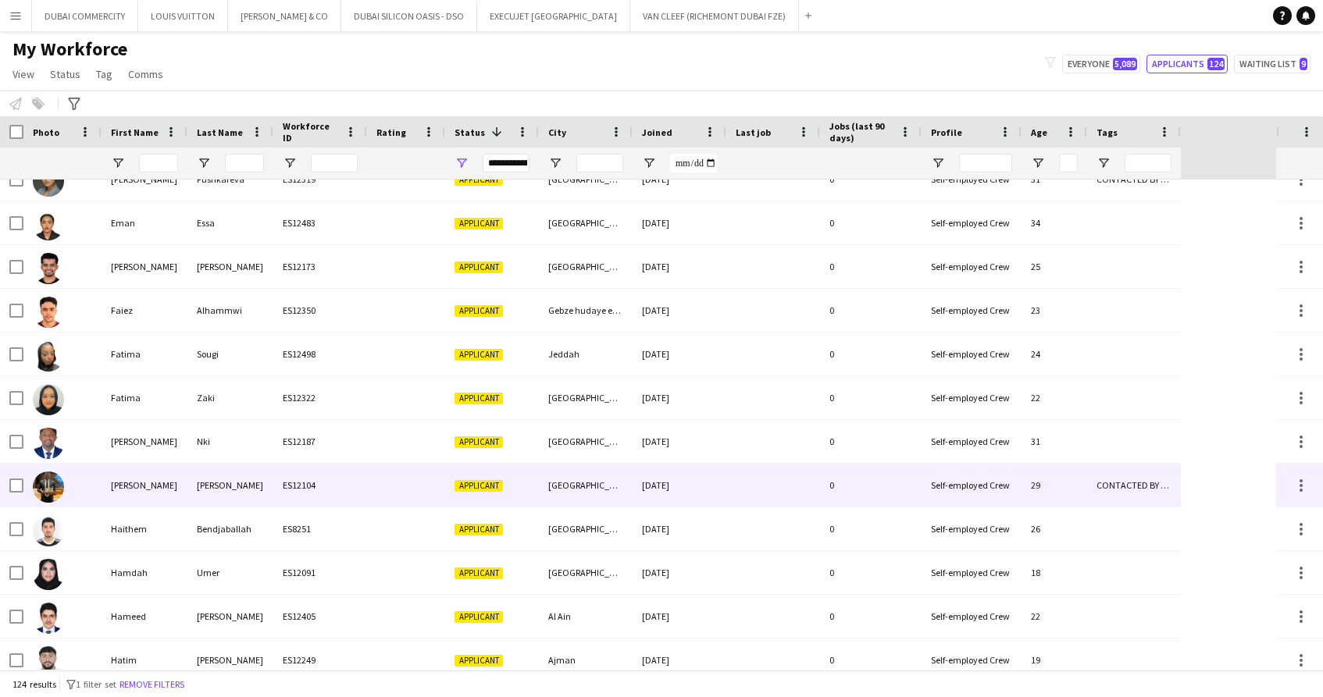
scroll to position [1720, 0]
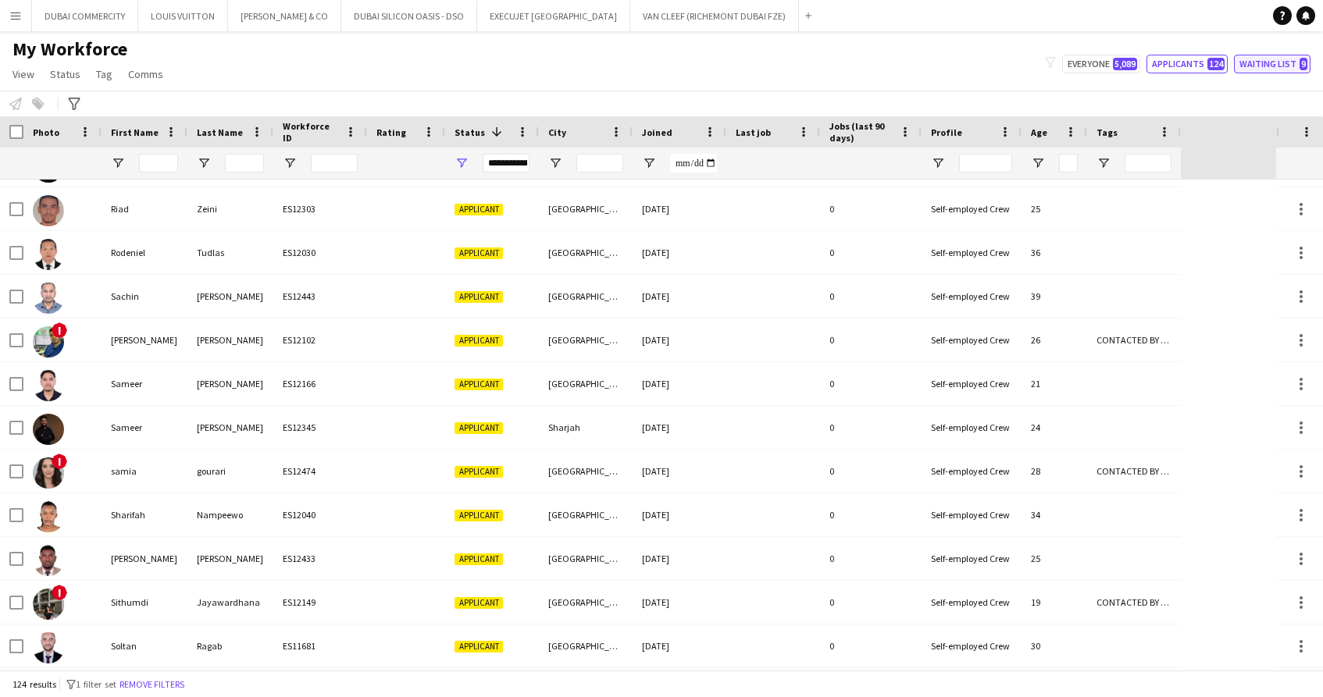
click at [1258, 64] on button "Waiting list 9" at bounding box center [1272, 64] width 77 height 19
type input "**********"
